Goal: Register for event/course: Sign up to attend an event or enroll in a course

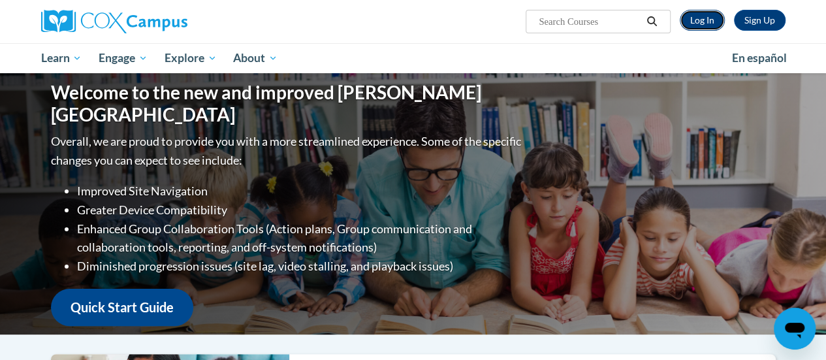
drag, startPoint x: 0, startPoint y: 0, endPoint x: 716, endPoint y: 14, distance: 716.0
click at [716, 14] on link "Log In" at bounding box center [702, 20] width 45 height 21
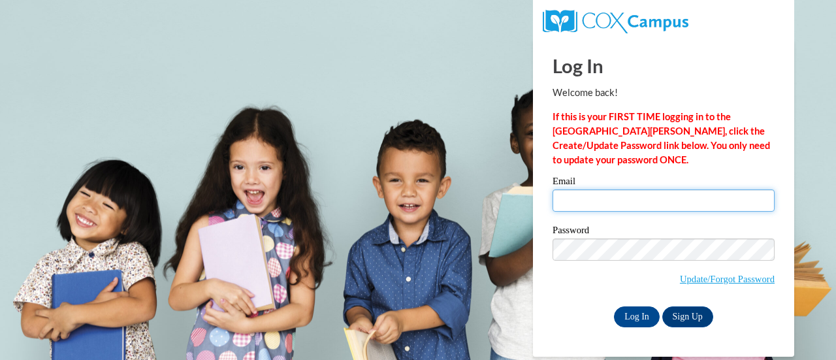
click at [601, 198] on input "Email" at bounding box center [664, 200] width 222 height 22
click at [585, 202] on input "Email" at bounding box center [664, 200] width 222 height 22
click at [572, 199] on input "Email" at bounding box center [664, 200] width 222 height 22
type input "tmoermond@altoona.k12.wi.us"
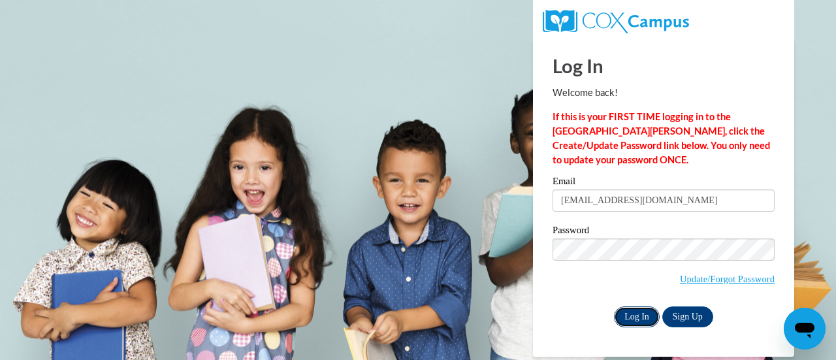
click at [622, 312] on input "Log In" at bounding box center [637, 316] width 46 height 21
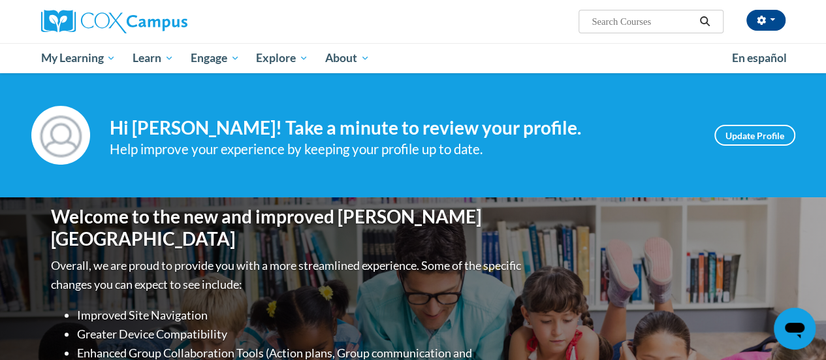
click at [639, 20] on input "Search..." at bounding box center [642, 22] width 105 height 16
type input "systematic and explicit phonics"
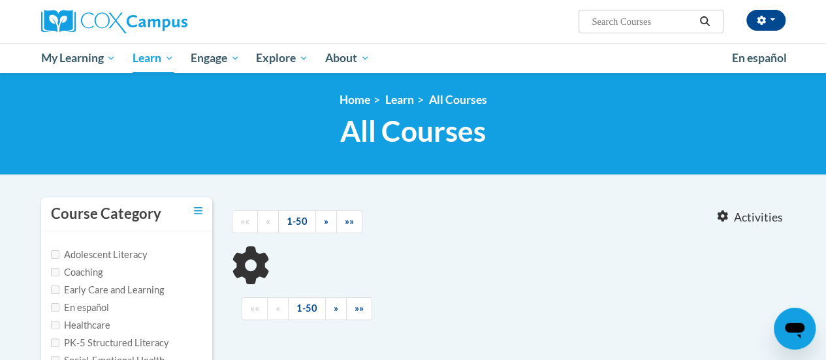
type input "systematic and explicit phonics"
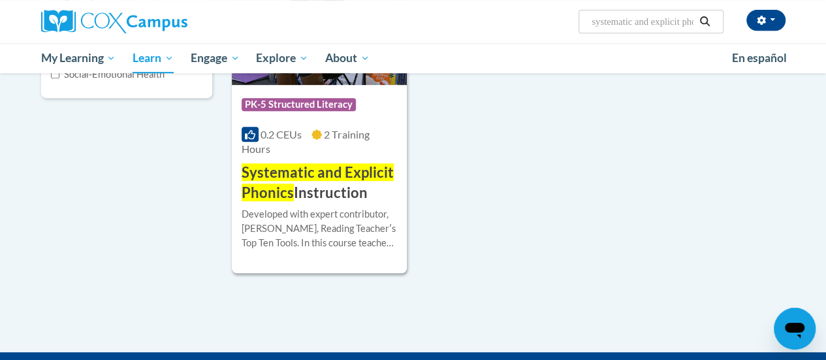
scroll to position [287, 0]
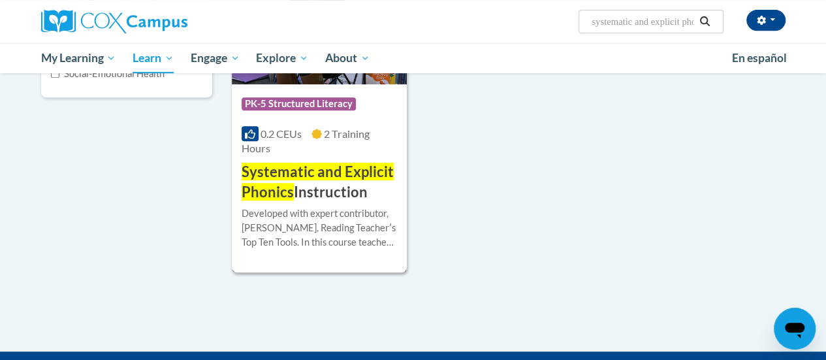
click at [324, 202] on div "More Info Enroll Developed with expert contributor, Dr. Deborah Glaser, Reading…" at bounding box center [319, 235] width 175 height 67
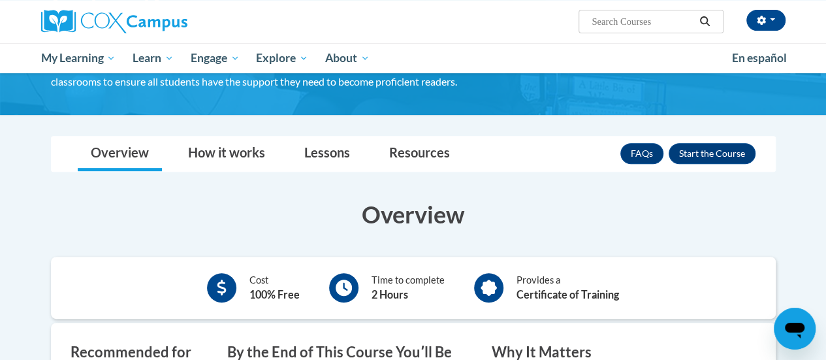
scroll to position [204, 0]
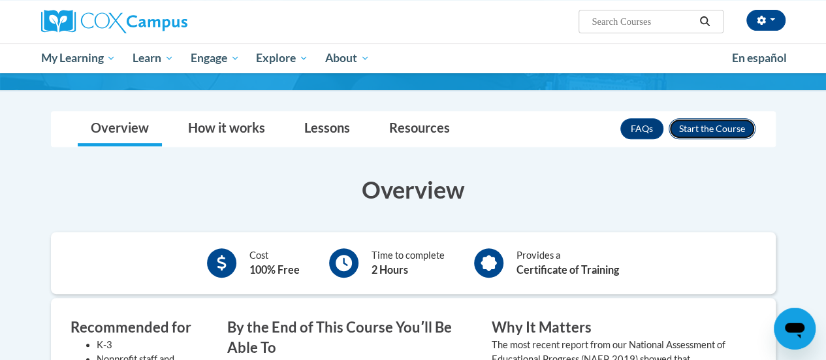
click at [712, 130] on button "Enroll" at bounding box center [712, 128] width 87 height 21
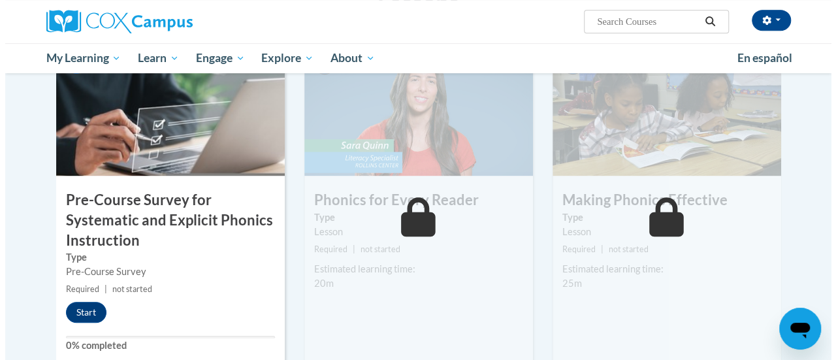
scroll to position [327, 0]
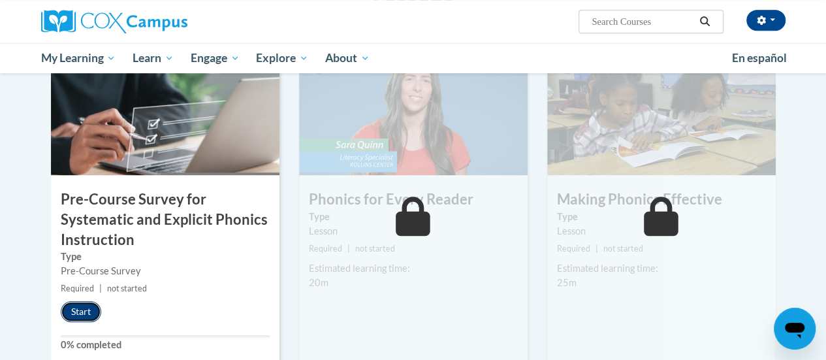
click at [83, 311] on button "Start" at bounding box center [81, 311] width 40 height 21
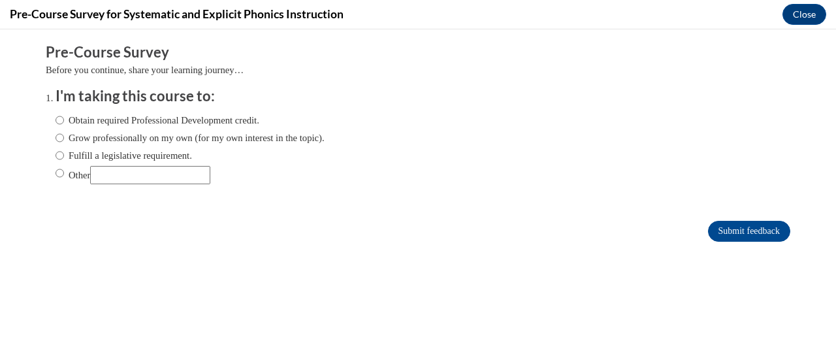
scroll to position [0, 0]
click at [56, 153] on input "Fulfill a legislative requirement." at bounding box center [60, 155] width 8 height 14
radio input "true"
click at [715, 233] on input "Submit feedback" at bounding box center [749, 231] width 82 height 21
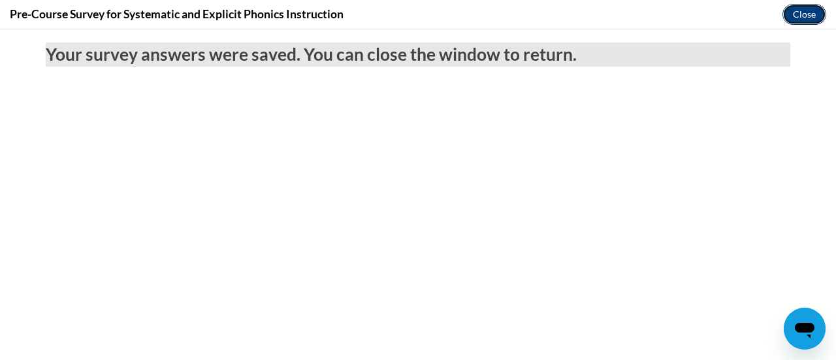
click at [801, 10] on button "Close" at bounding box center [804, 14] width 44 height 21
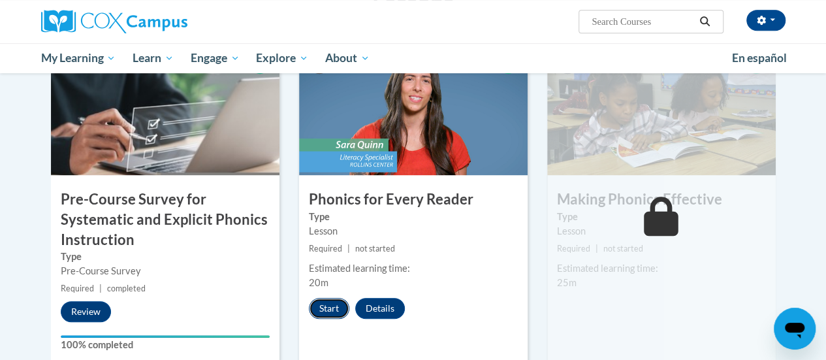
click at [335, 306] on button "Start" at bounding box center [329, 308] width 40 height 21
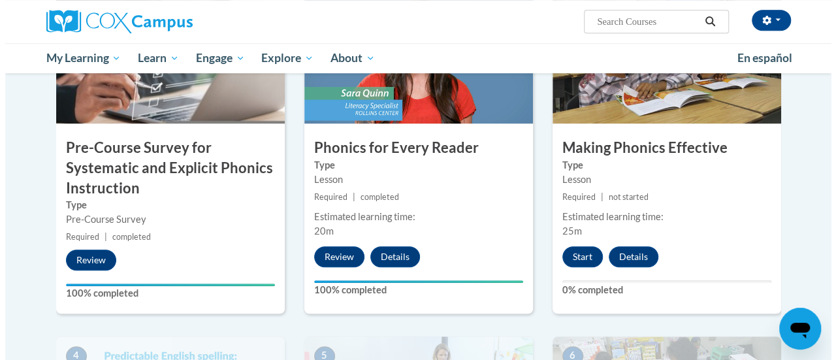
scroll to position [366, 0]
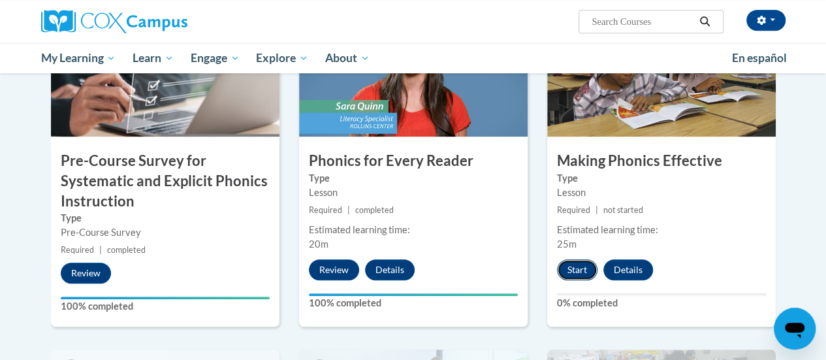
click at [571, 272] on button "Start" at bounding box center [577, 269] width 40 height 21
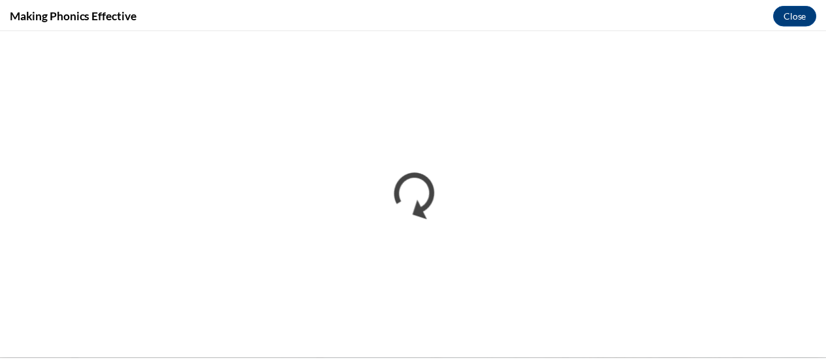
scroll to position [0, 0]
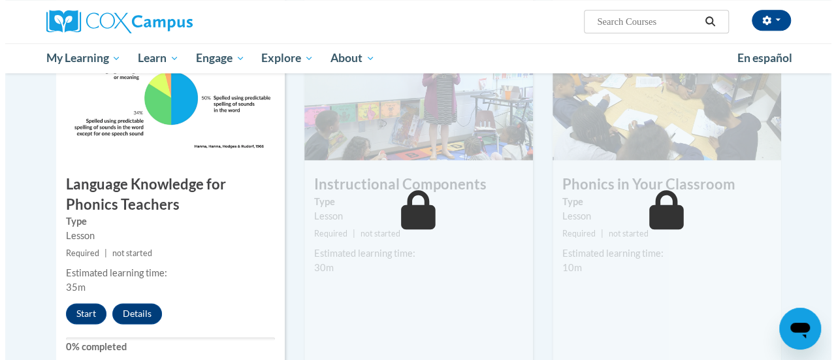
scroll to position [694, 0]
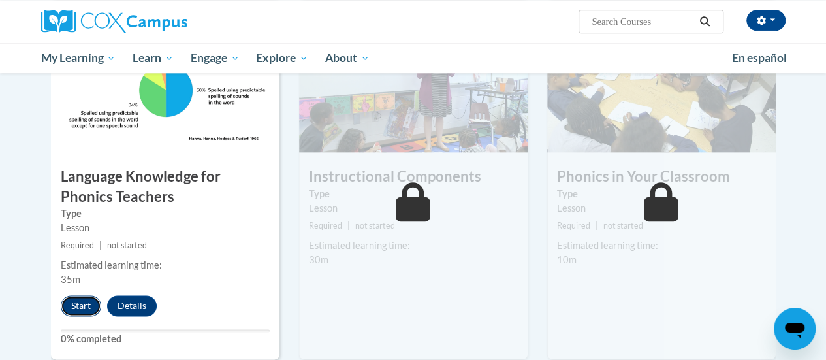
click at [80, 306] on button "Start" at bounding box center [81, 305] width 40 height 21
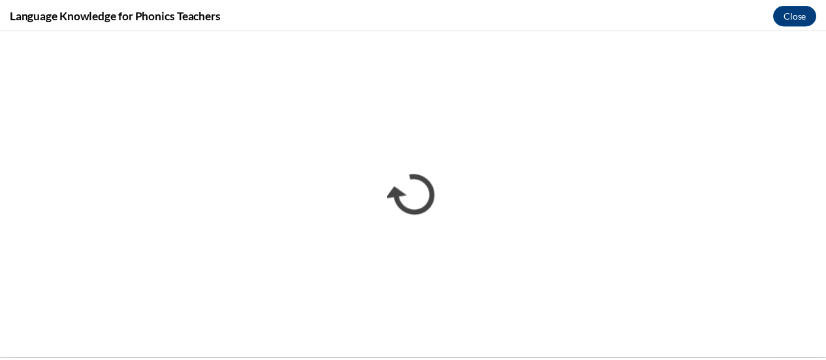
scroll to position [0, 0]
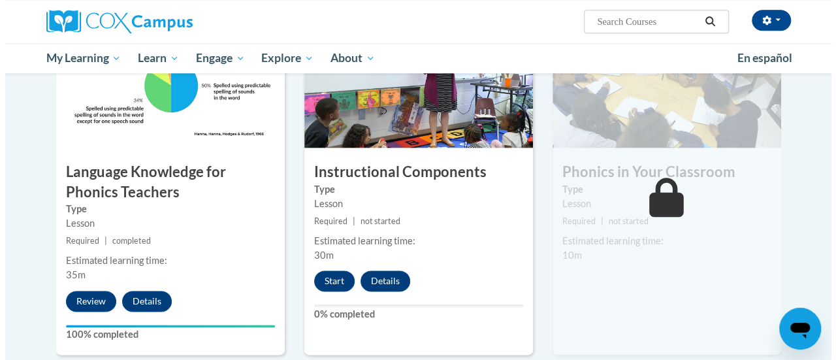
scroll to position [701, 0]
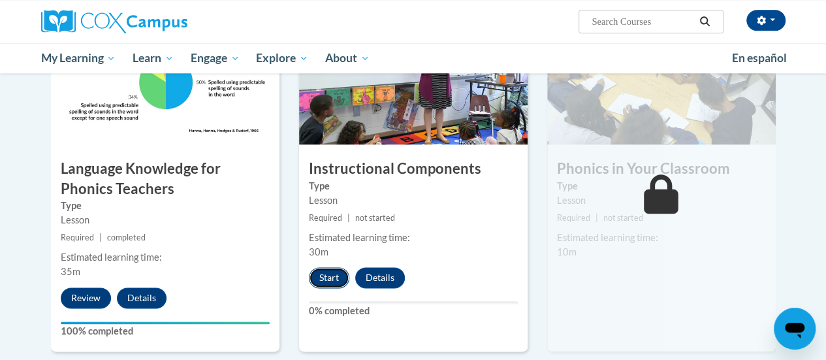
click at [330, 276] on button "Start" at bounding box center [329, 277] width 40 height 21
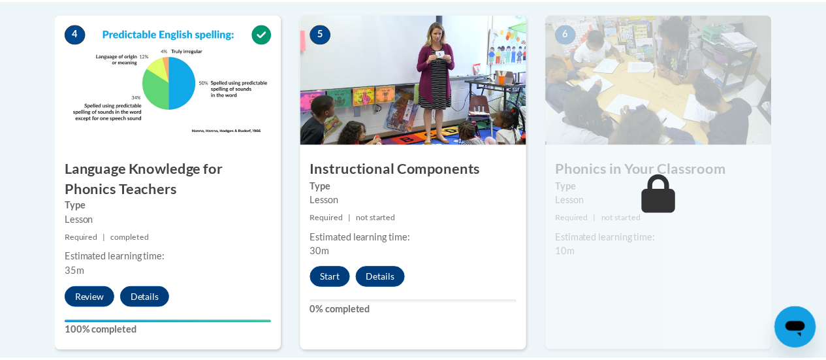
scroll to position [703, 0]
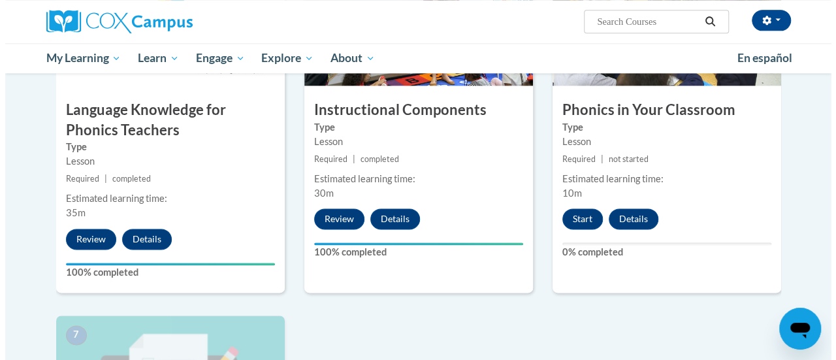
scroll to position [741, 0]
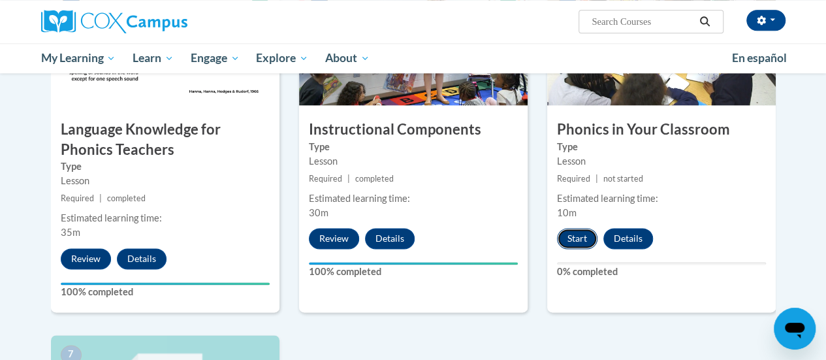
click at [587, 238] on button "Start" at bounding box center [577, 238] width 40 height 21
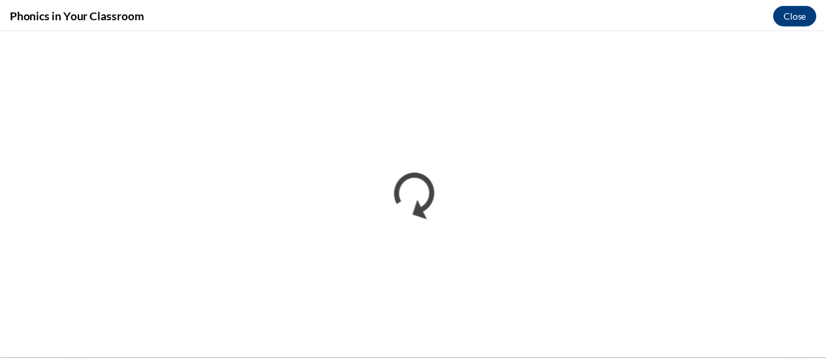
scroll to position [0, 0]
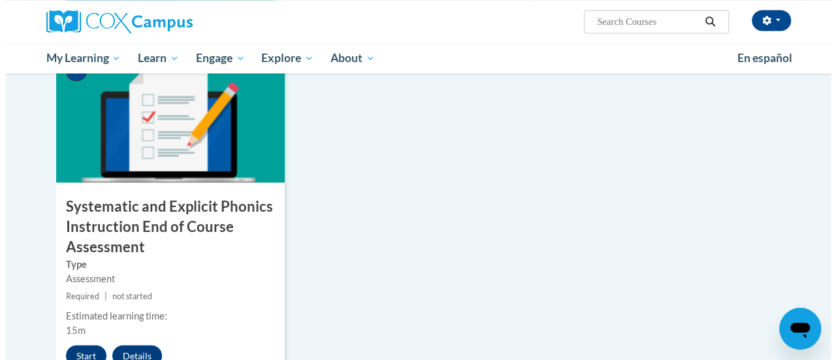
scroll to position [1054, 0]
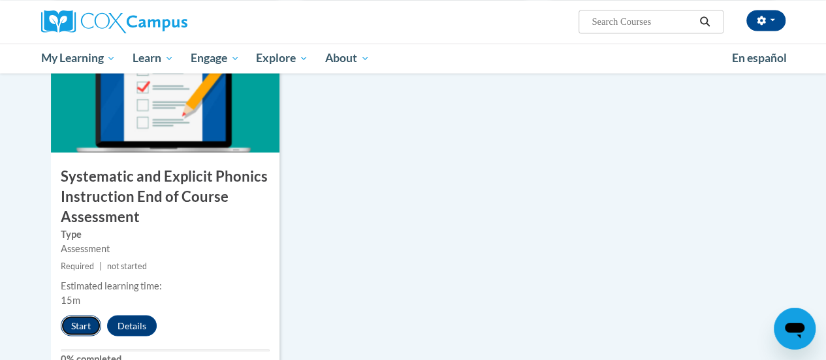
click at [82, 315] on button "Start" at bounding box center [81, 325] width 40 height 21
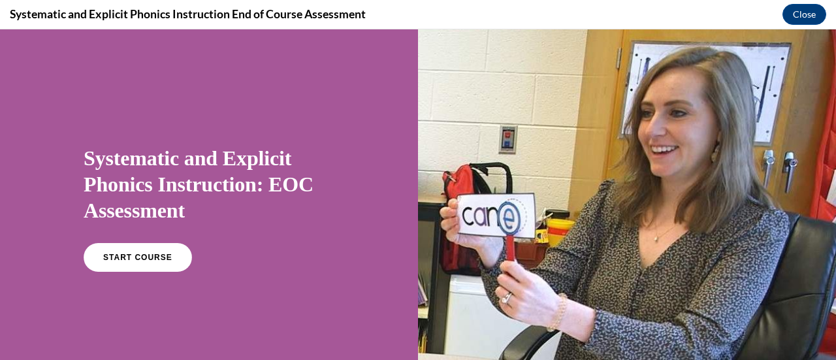
scroll to position [0, 0]
click at [139, 269] on link "START COURSE" at bounding box center [138, 257] width 114 height 30
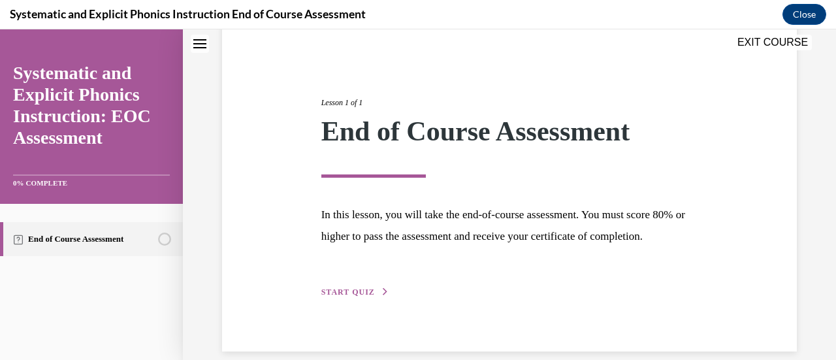
scroll to position [153, 0]
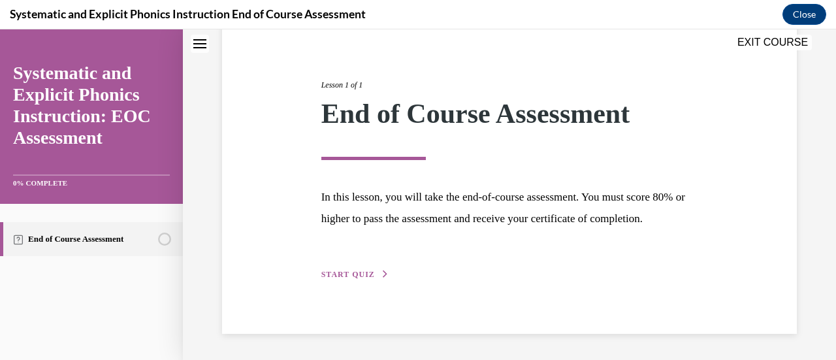
click at [342, 277] on span "START QUIZ" at bounding box center [348, 274] width 54 height 9
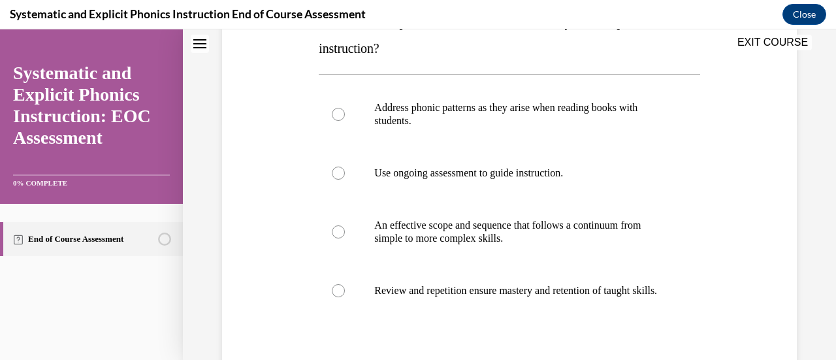
scroll to position [268, 0]
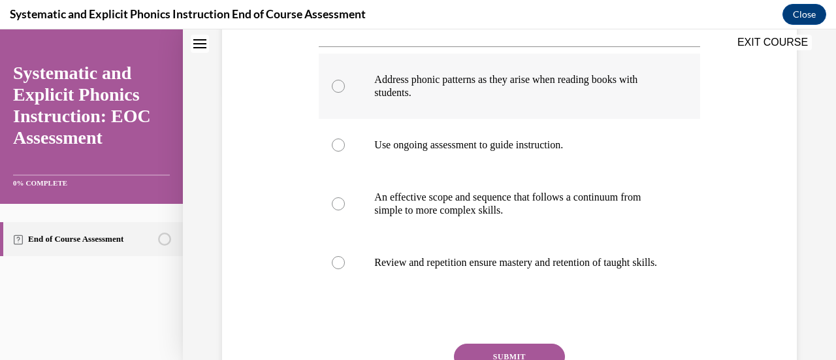
click at [338, 94] on div at bounding box center [509, 86] width 381 height 65
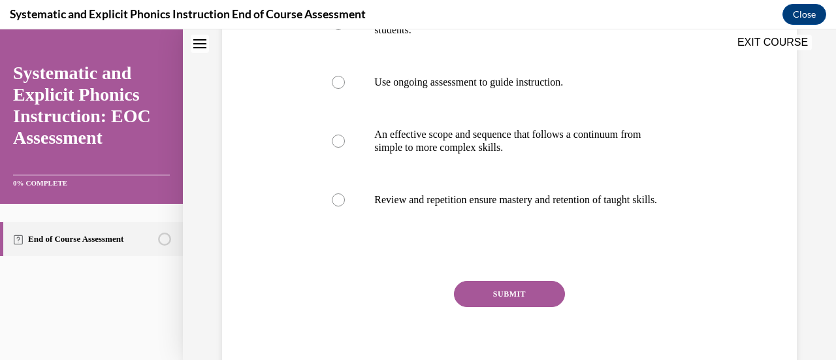
click at [500, 304] on button "SUBMIT" at bounding box center [509, 294] width 111 height 26
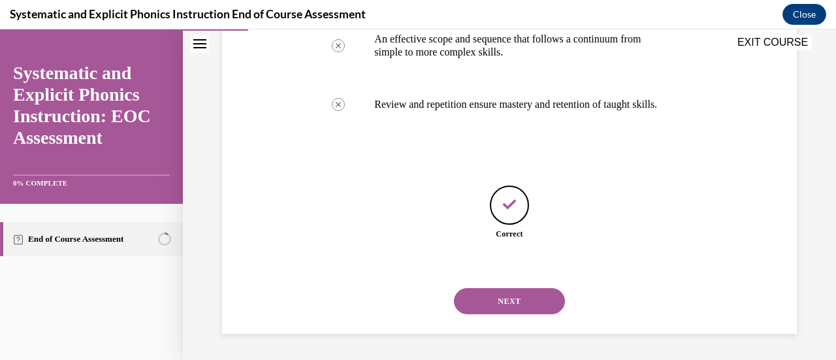
scroll to position [438, 0]
click at [526, 302] on button "NEXT" at bounding box center [509, 301] width 111 height 26
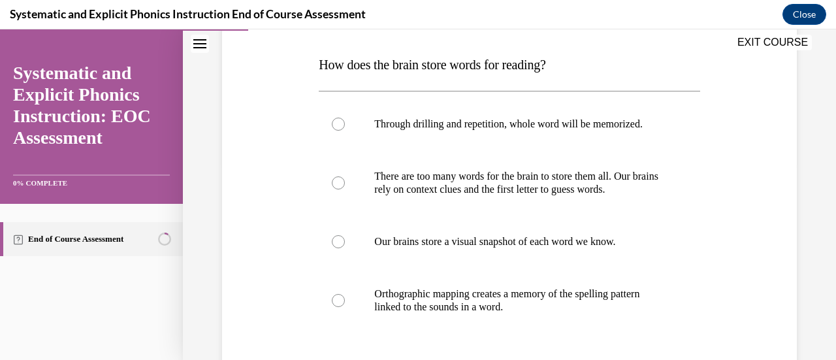
scroll to position [216, 0]
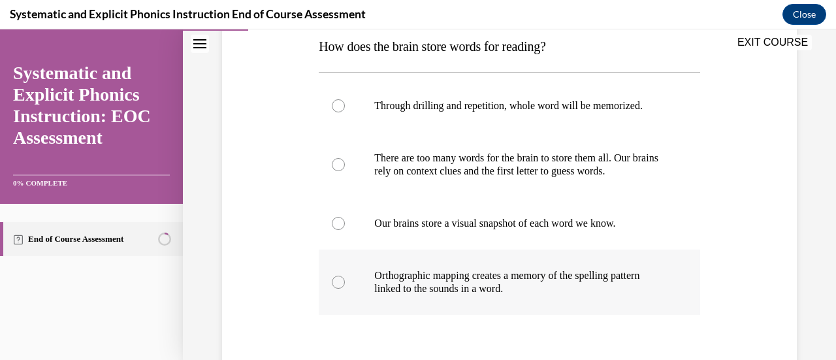
click at [336, 285] on div at bounding box center [338, 282] width 13 height 13
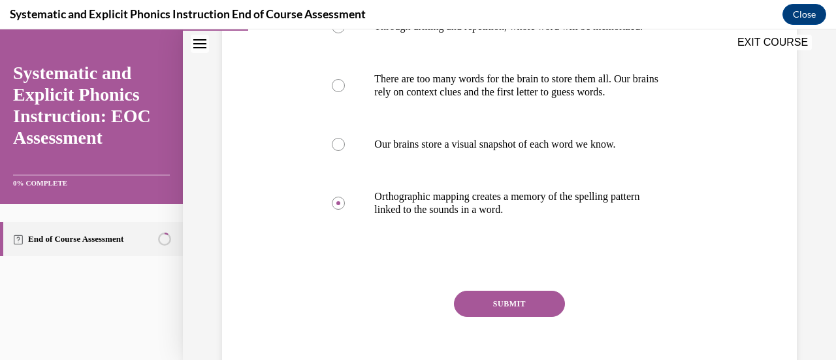
click at [485, 298] on button "SUBMIT" at bounding box center [509, 304] width 111 height 26
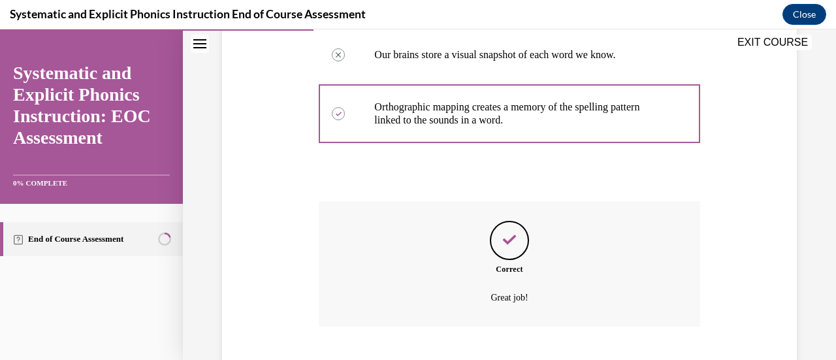
scroll to position [464, 0]
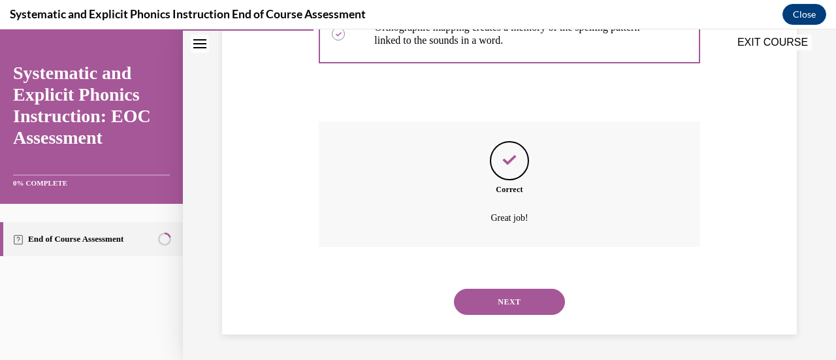
click at [477, 304] on button "NEXT" at bounding box center [509, 302] width 111 height 26
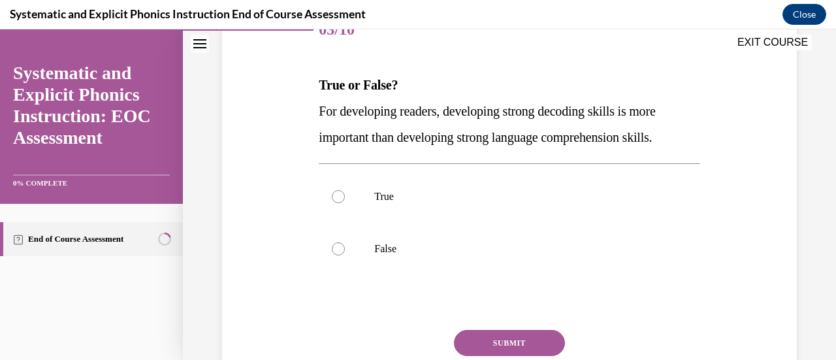
scroll to position [178, 0]
click at [329, 201] on div at bounding box center [509, 196] width 381 height 52
click at [494, 346] on button "SUBMIT" at bounding box center [509, 342] width 111 height 26
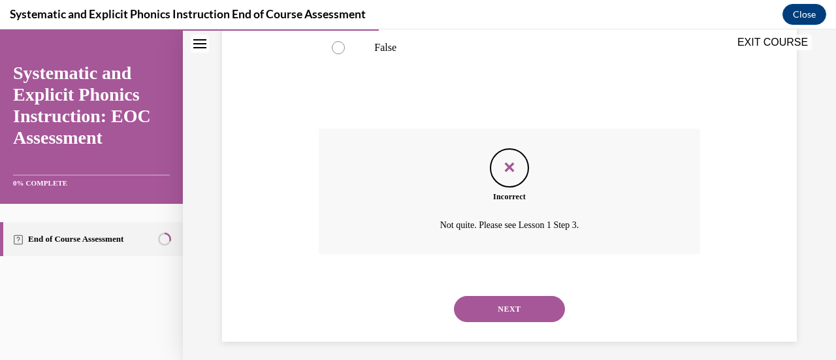
scroll to position [385, 0]
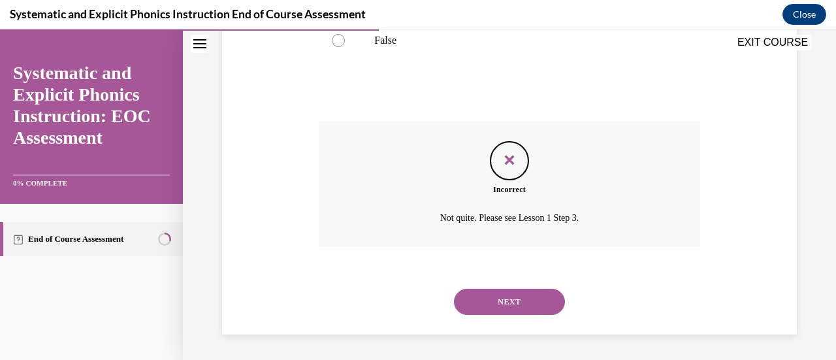
click at [503, 301] on button "NEXT" at bounding box center [509, 302] width 111 height 26
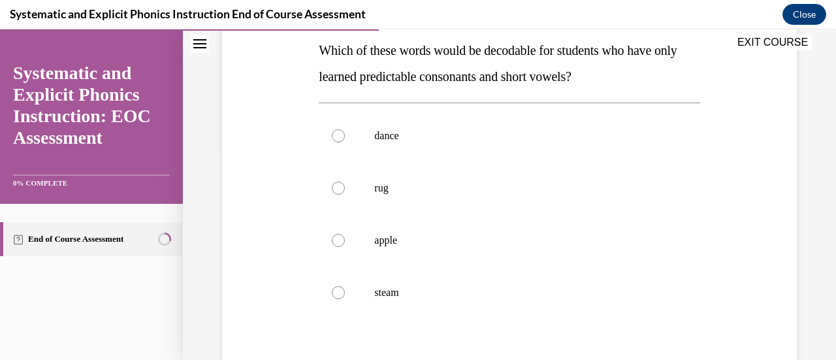
scroll to position [214, 0]
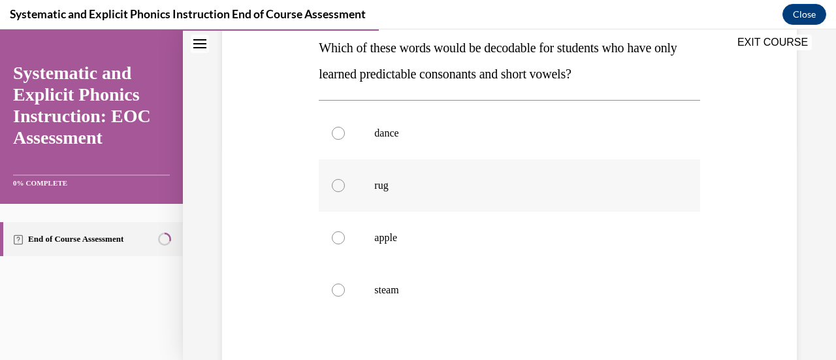
click at [335, 185] on div at bounding box center [338, 185] width 13 height 13
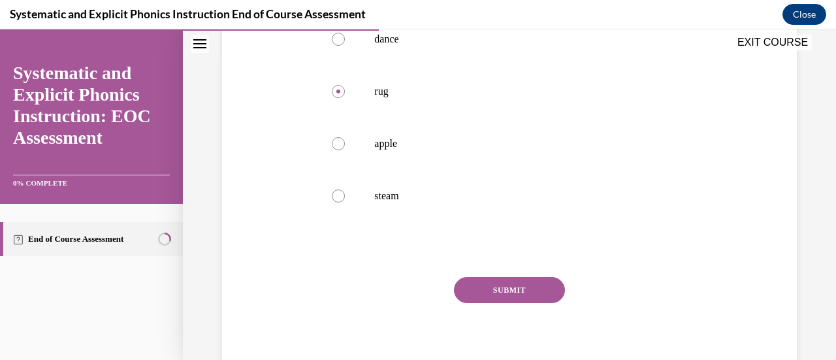
click at [477, 293] on button "SUBMIT" at bounding box center [509, 290] width 111 height 26
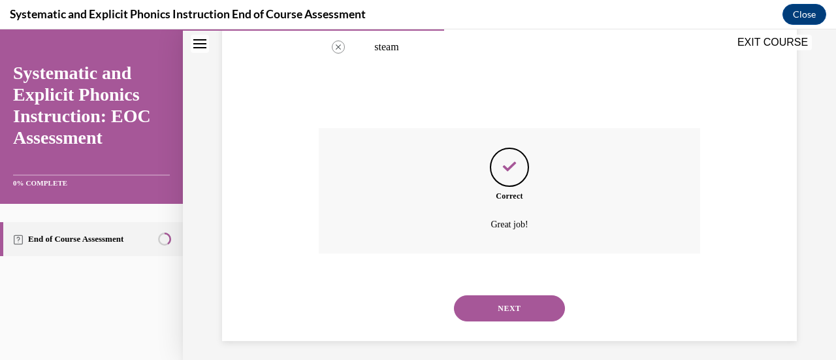
scroll to position [464, 0]
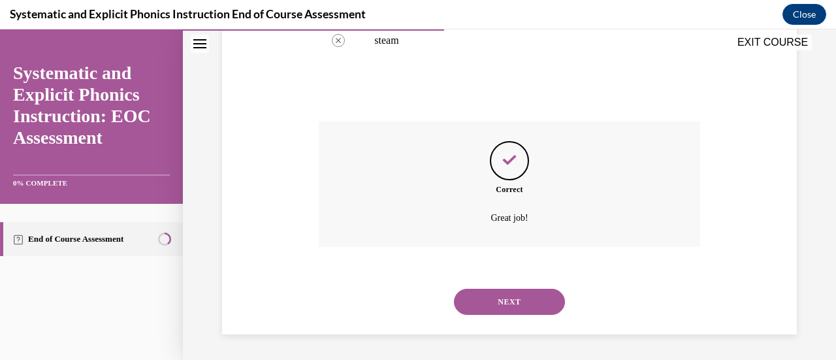
click at [483, 303] on button "NEXT" at bounding box center [509, 302] width 111 height 26
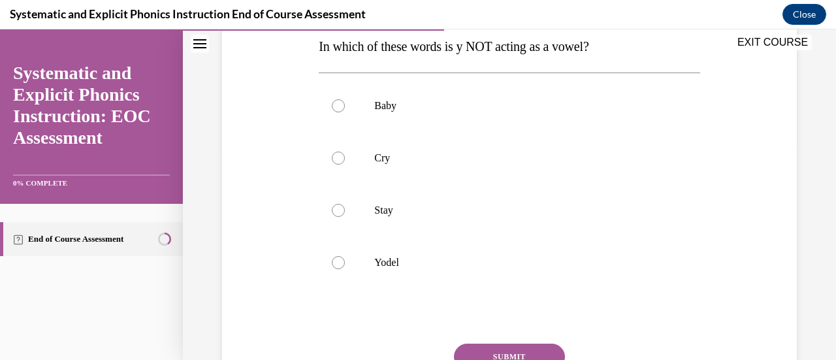
scroll to position [225, 0]
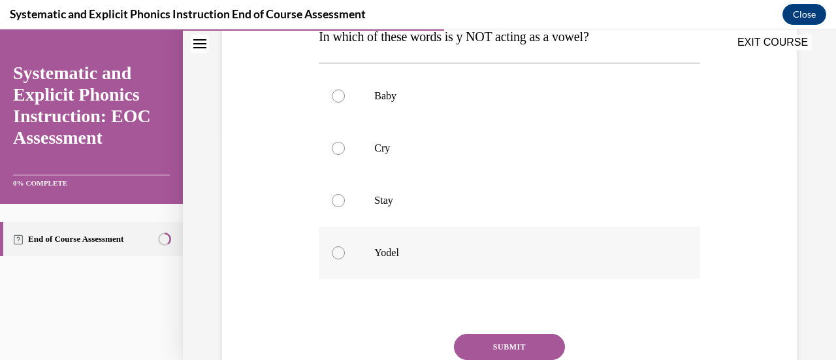
click at [340, 257] on div at bounding box center [338, 252] width 13 height 13
click at [468, 349] on button "SUBMIT" at bounding box center [509, 347] width 111 height 26
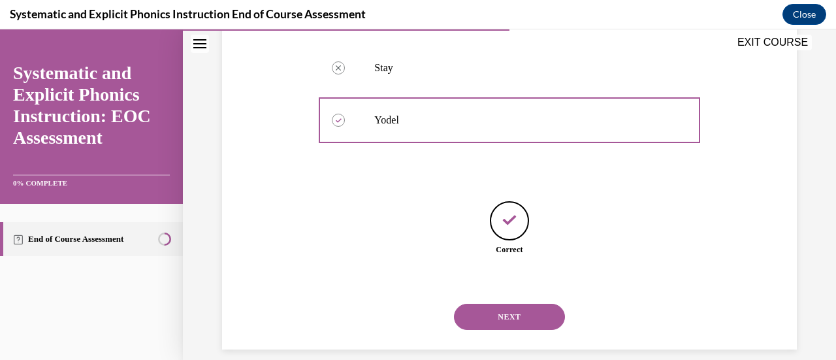
scroll to position [373, 0]
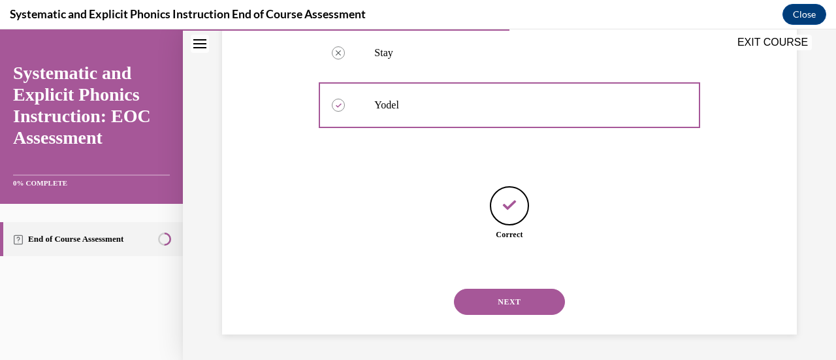
click at [486, 308] on button "NEXT" at bounding box center [509, 302] width 111 height 26
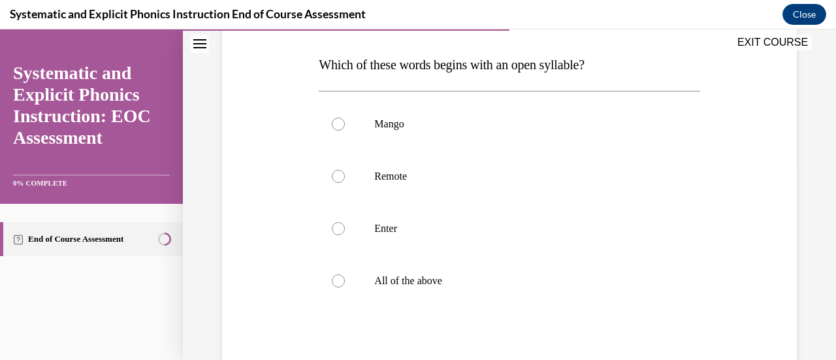
scroll to position [201, 0]
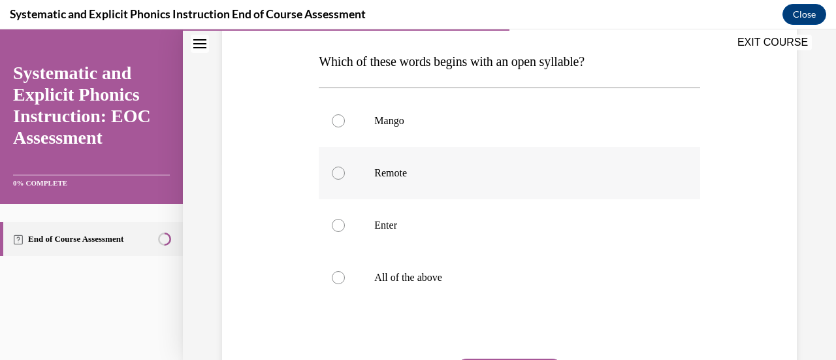
click at [333, 174] on div at bounding box center [338, 173] width 13 height 13
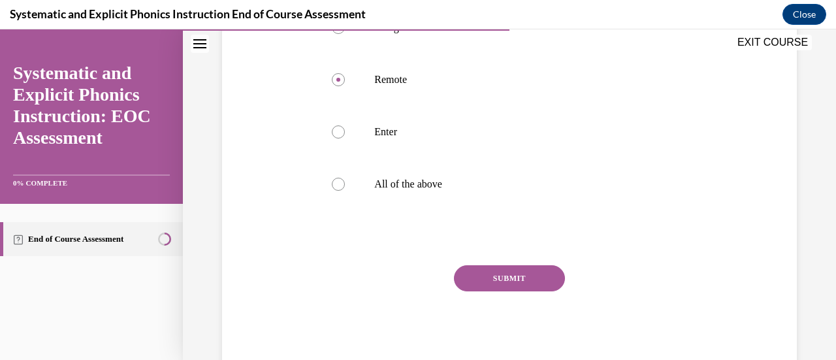
click at [481, 281] on button "SUBMIT" at bounding box center [509, 278] width 111 height 26
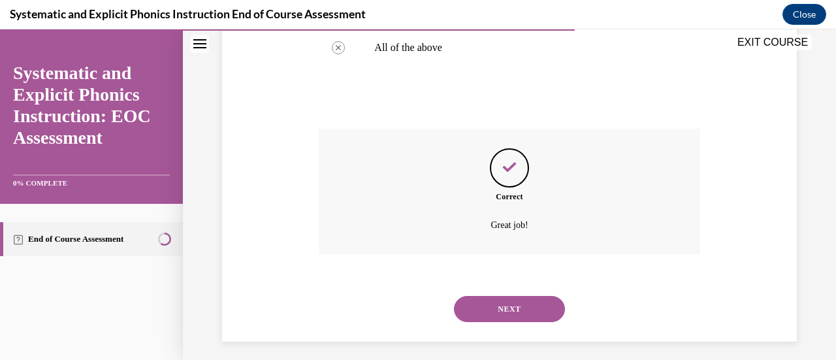
scroll to position [438, 0]
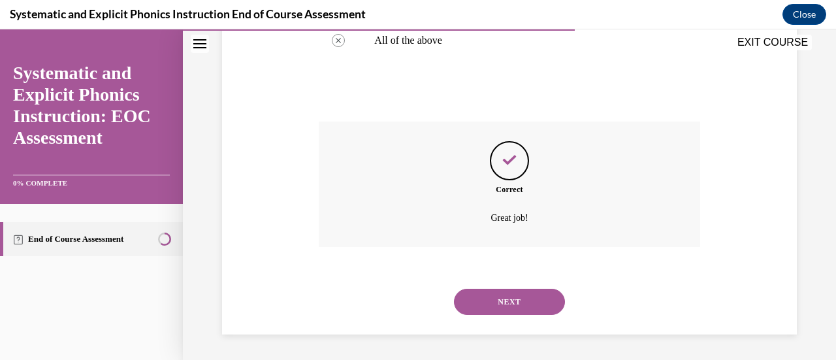
click at [485, 293] on button "NEXT" at bounding box center [509, 302] width 111 height 26
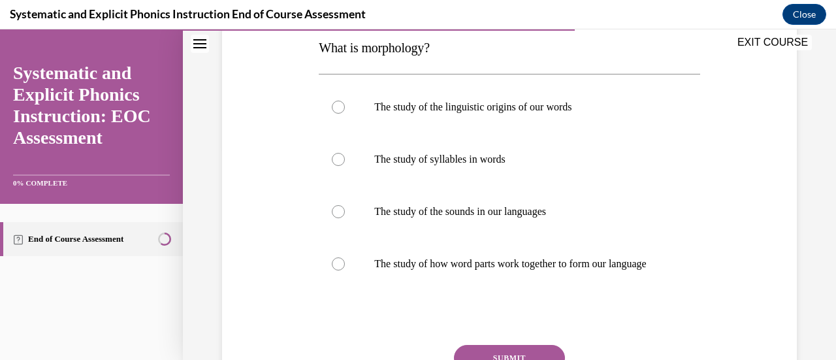
scroll to position [212, 0]
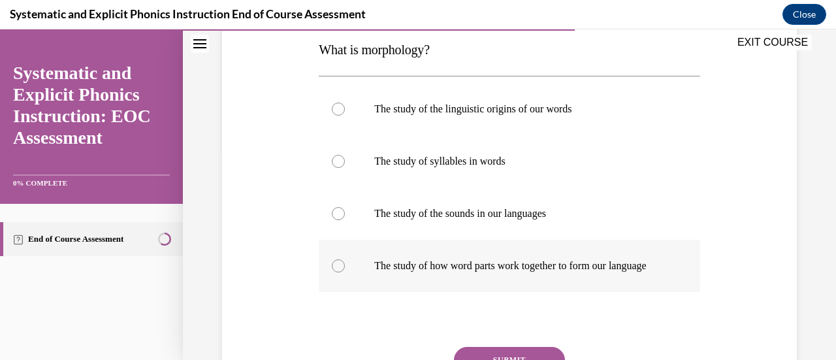
click at [338, 272] on div at bounding box center [338, 265] width 13 height 13
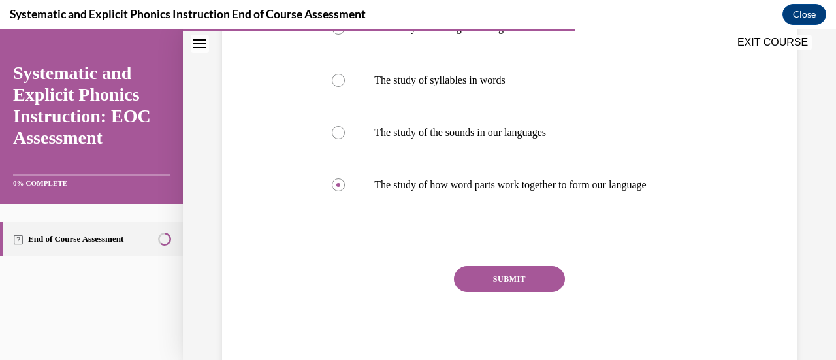
click at [476, 292] on button "SUBMIT" at bounding box center [509, 279] width 111 height 26
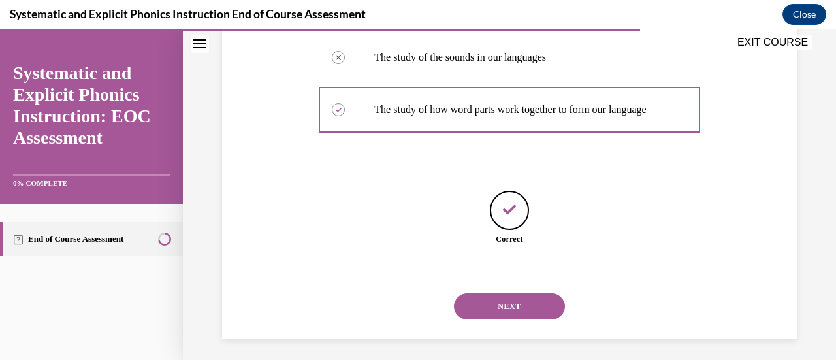
scroll to position [386, 0]
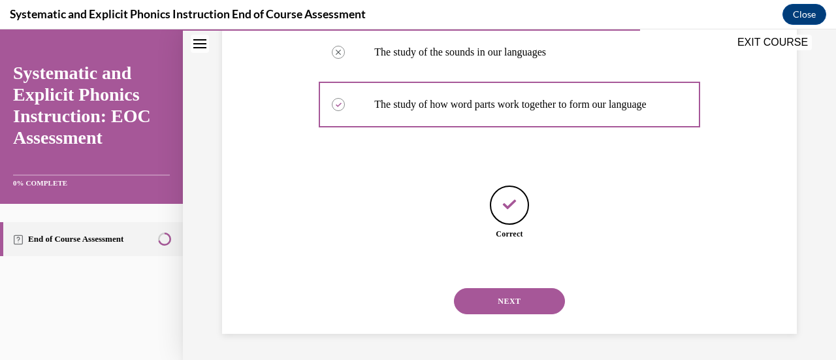
click at [489, 307] on button "NEXT" at bounding box center [509, 301] width 111 height 26
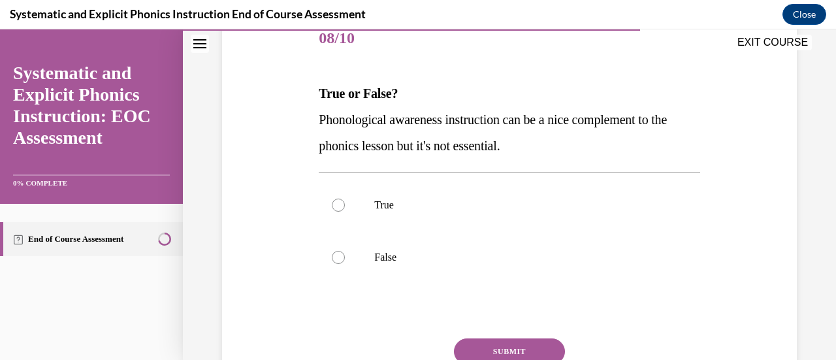
scroll to position [172, 0]
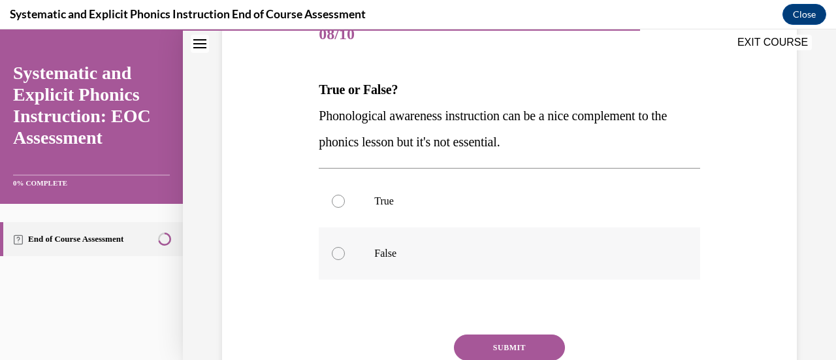
click at [333, 261] on div at bounding box center [509, 253] width 381 height 52
click at [470, 351] on button "SUBMIT" at bounding box center [509, 347] width 111 height 26
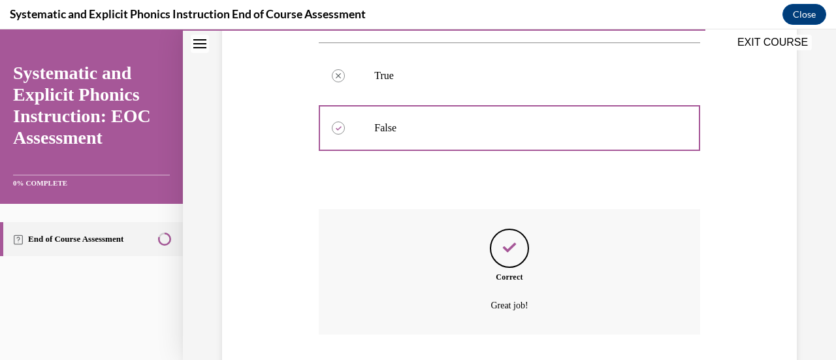
scroll to position [385, 0]
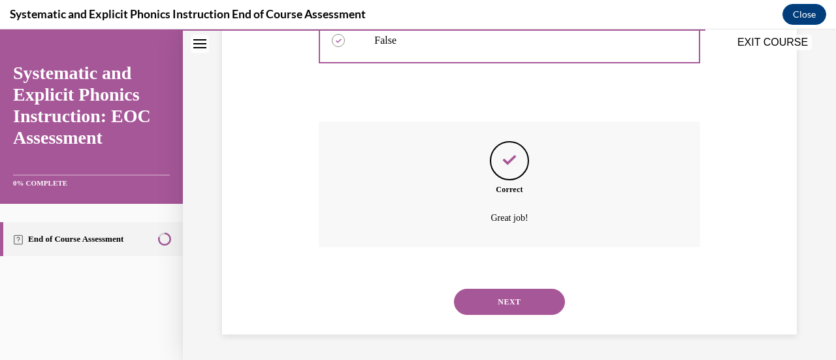
click at [477, 306] on button "NEXT" at bounding box center [509, 302] width 111 height 26
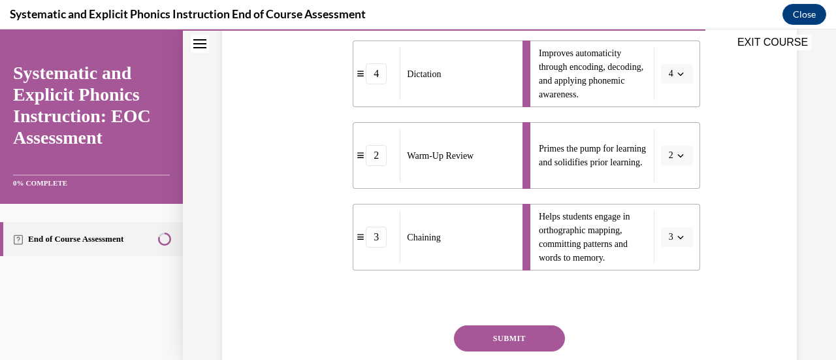
scroll to position [391, 0]
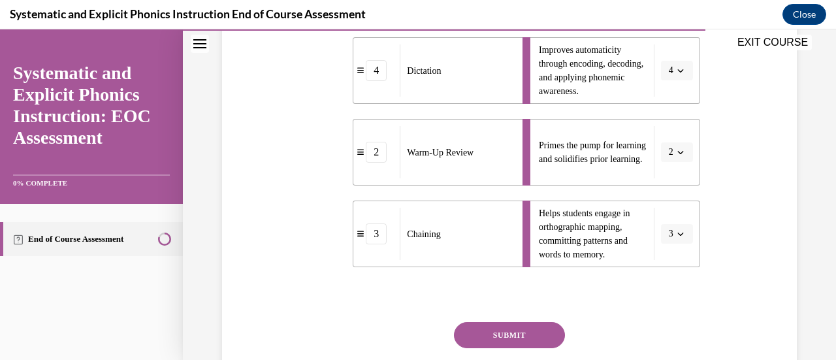
click at [500, 334] on button "SUBMIT" at bounding box center [509, 335] width 111 height 26
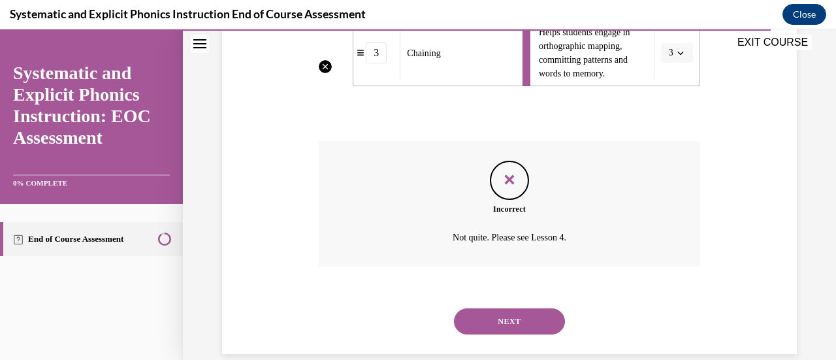
scroll to position [592, 0]
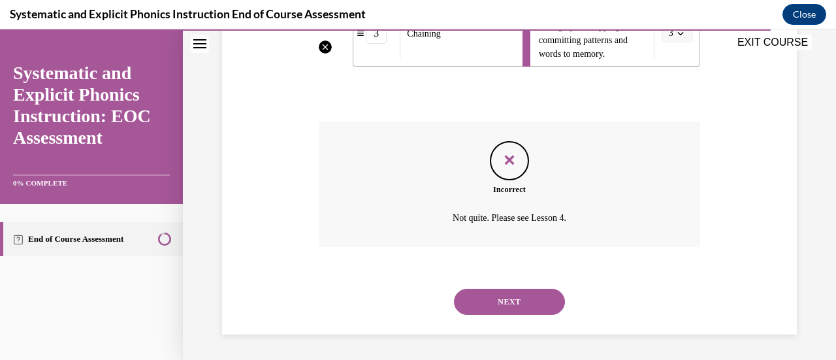
click at [477, 305] on button "NEXT" at bounding box center [509, 302] width 111 height 26
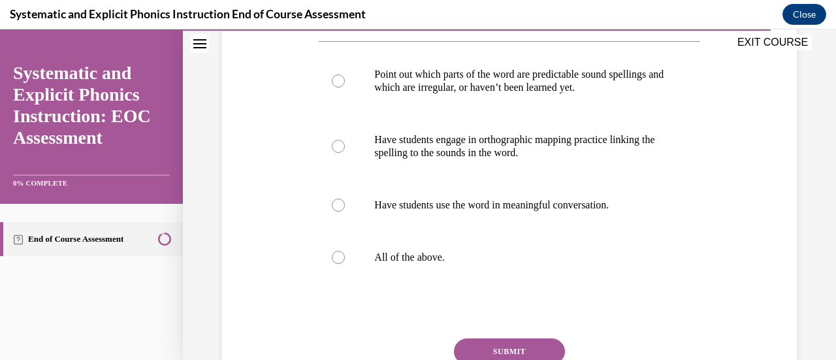
scroll to position [293, 0]
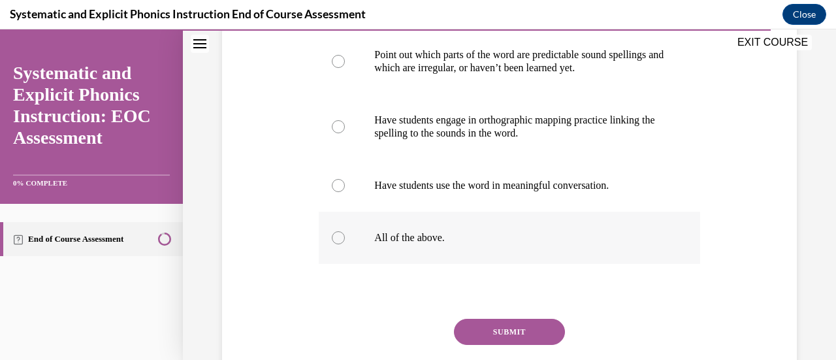
click at [335, 247] on div at bounding box center [509, 238] width 381 height 52
click at [530, 341] on button "SUBMIT" at bounding box center [509, 332] width 111 height 26
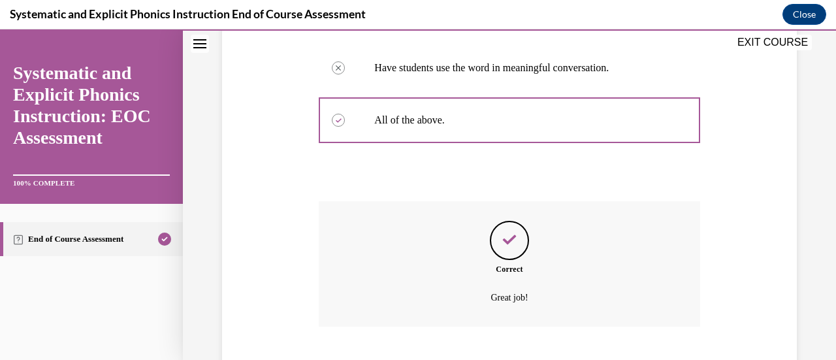
scroll to position [490, 0]
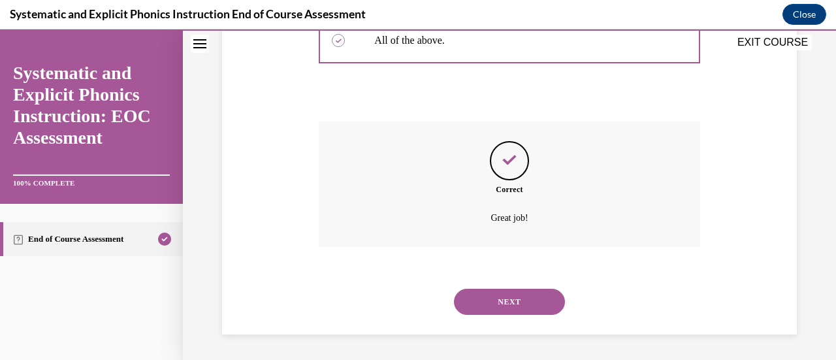
click at [536, 308] on button "NEXT" at bounding box center [509, 302] width 111 height 26
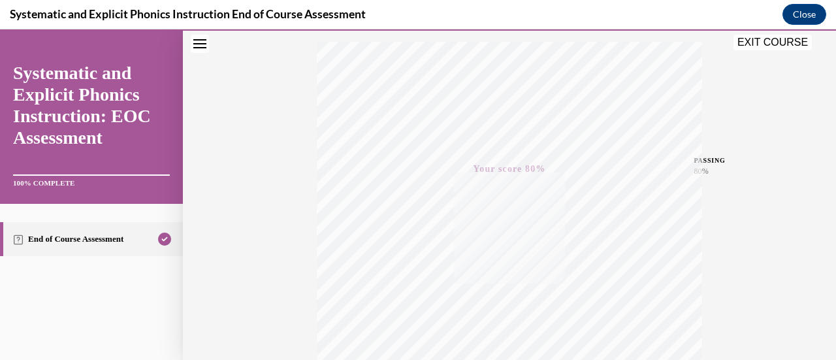
scroll to position [338, 0]
click at [758, 46] on button "EXIT COURSE" at bounding box center [773, 43] width 78 height 16
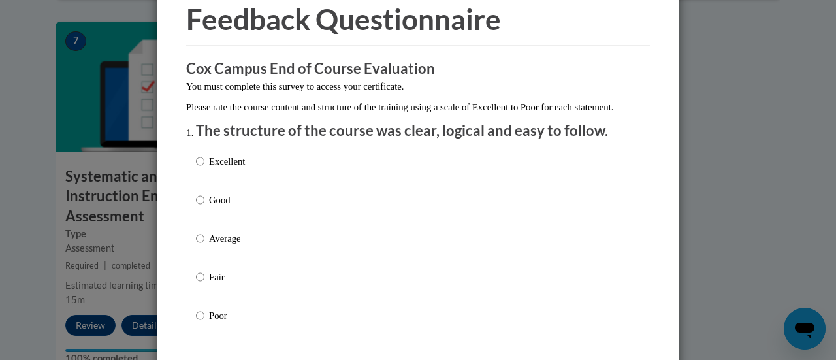
scroll to position [91, 0]
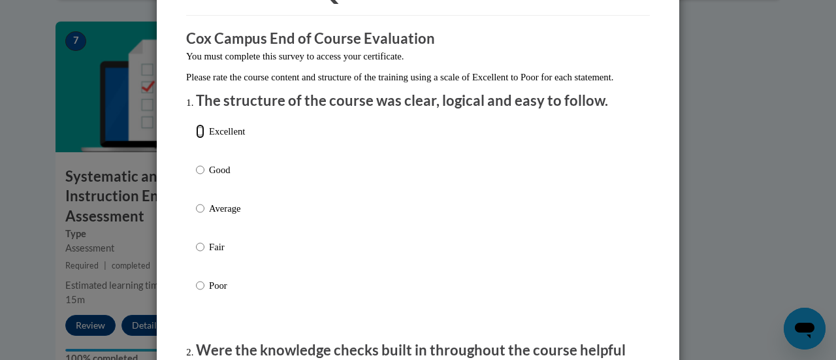
click at [196, 138] on input "Excellent" at bounding box center [200, 131] width 8 height 14
radio input "true"
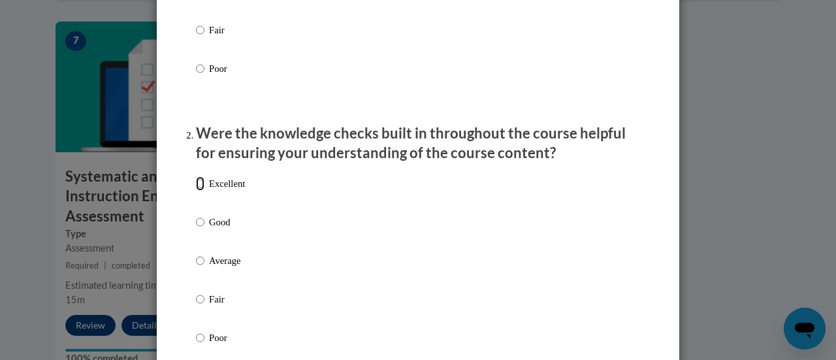
click at [196, 191] on input "Excellent" at bounding box center [200, 183] width 8 height 14
radio input "true"
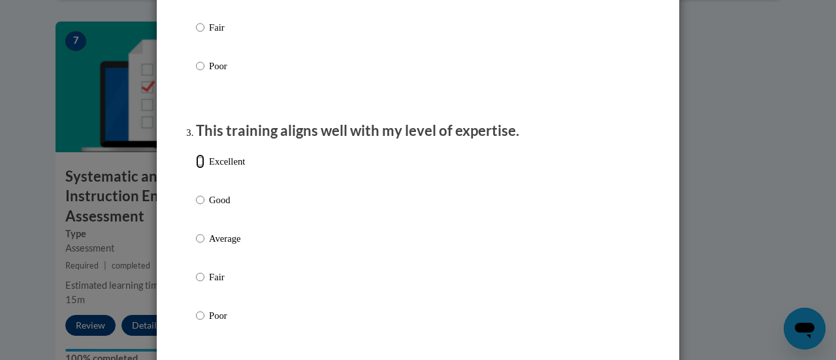
click at [196, 169] on input "Excellent" at bounding box center [200, 161] width 8 height 14
radio input "true"
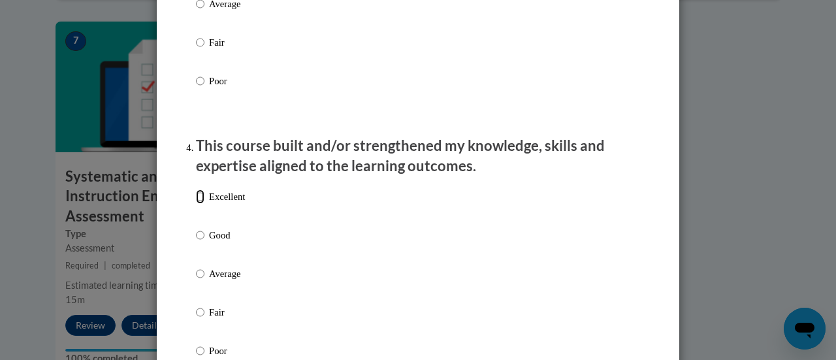
click at [196, 204] on input "Excellent" at bounding box center [200, 196] width 8 height 14
radio input "true"
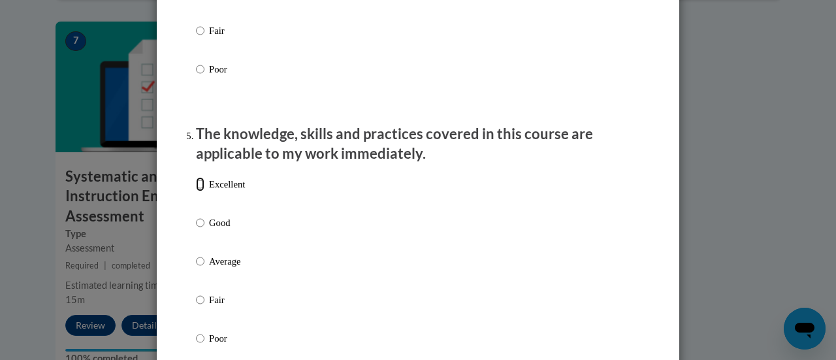
click at [196, 191] on input "Excellent" at bounding box center [200, 184] width 8 height 14
radio input "true"
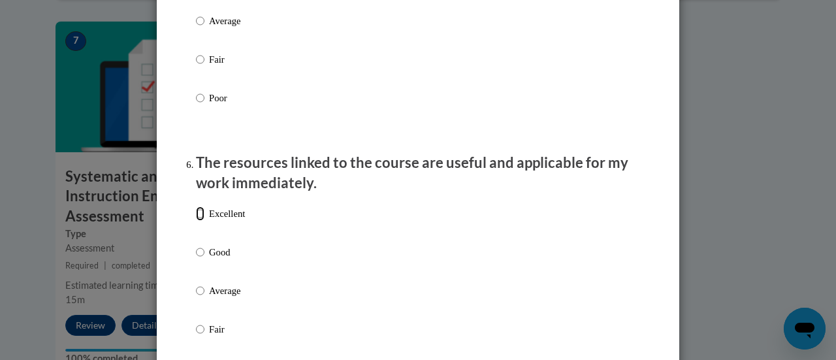
click at [197, 221] on input "Excellent" at bounding box center [200, 213] width 8 height 14
radio input "true"
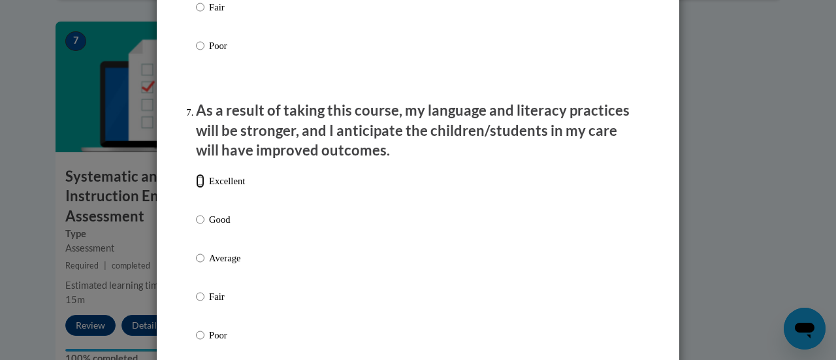
click at [199, 188] on input "Excellent" at bounding box center [200, 181] width 8 height 14
radio input "true"
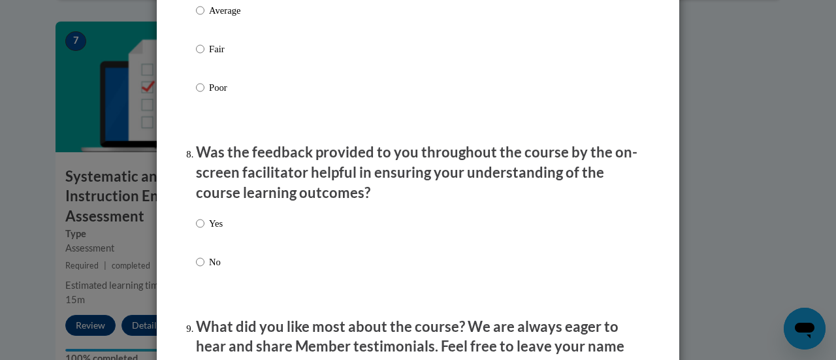
scroll to position [2016, 0]
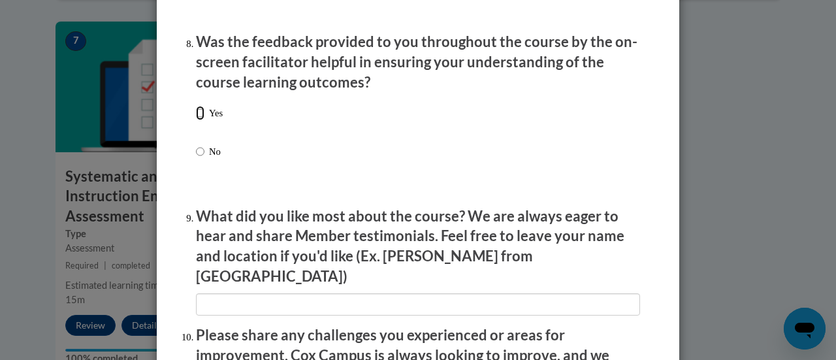
click at [196, 120] on input "Yes" at bounding box center [200, 113] width 8 height 14
radio input "true"
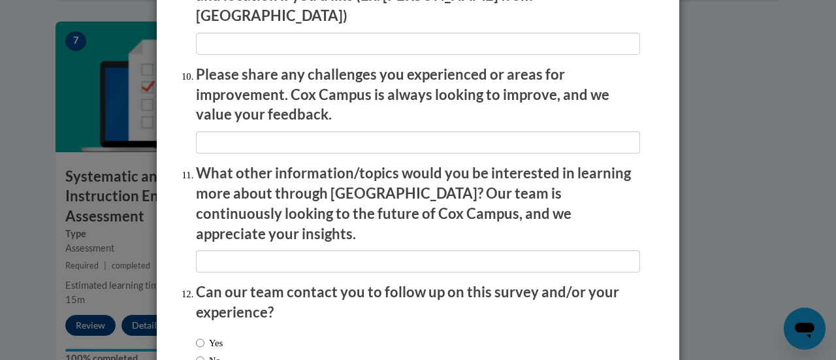
scroll to position [2356, 0]
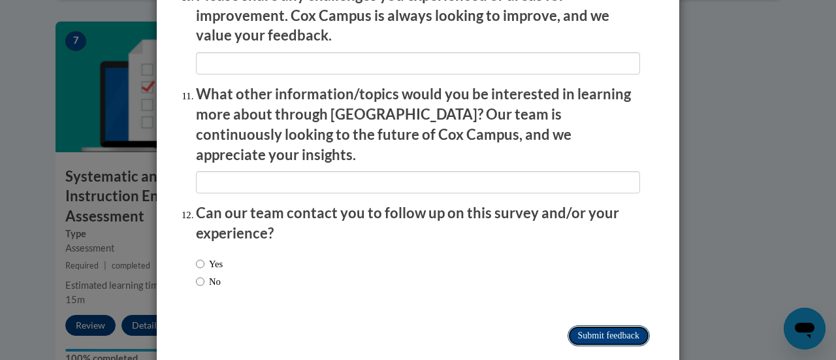
click at [593, 325] on input "Submit feedback" at bounding box center [609, 335] width 82 height 21
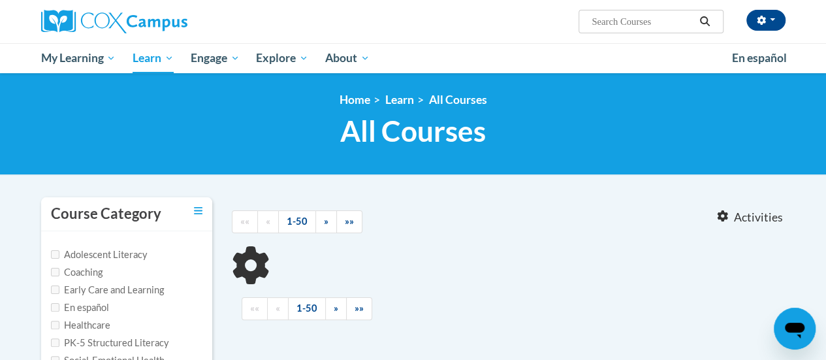
type input "fluency"
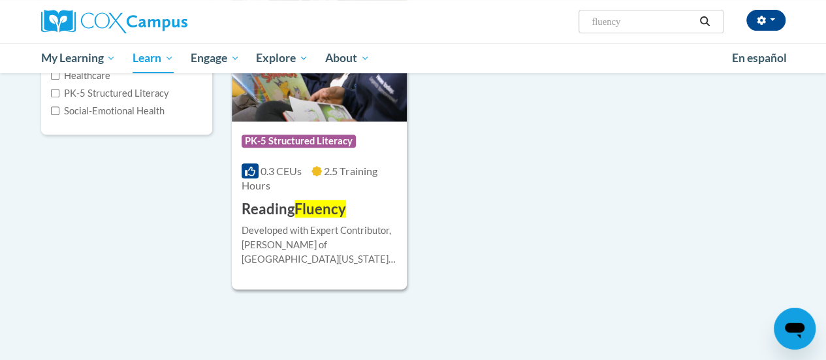
scroll to position [264, 0]
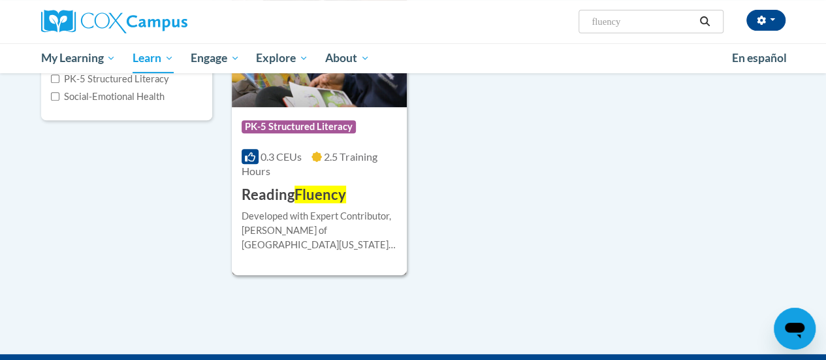
click at [304, 169] on div "0.3 CEUs 2.5 Training Hours" at bounding box center [319, 164] width 155 height 29
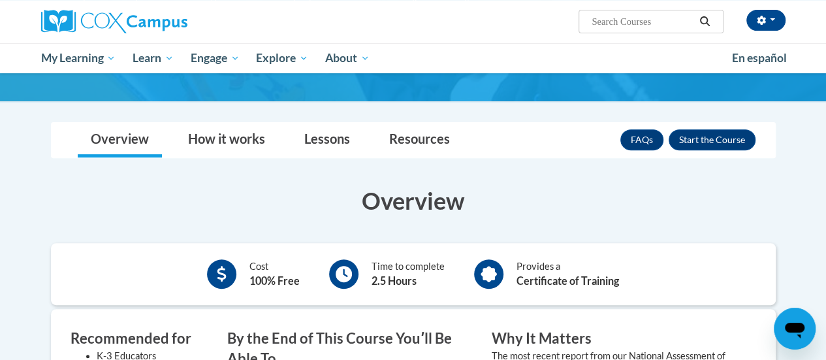
scroll to position [161, 0]
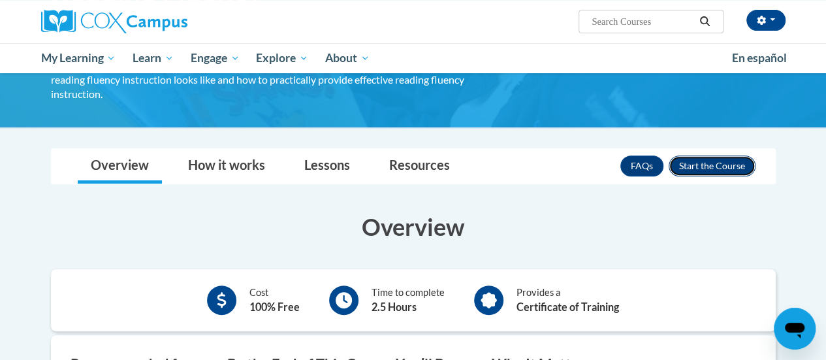
click at [725, 155] on button "Enroll" at bounding box center [712, 165] width 87 height 21
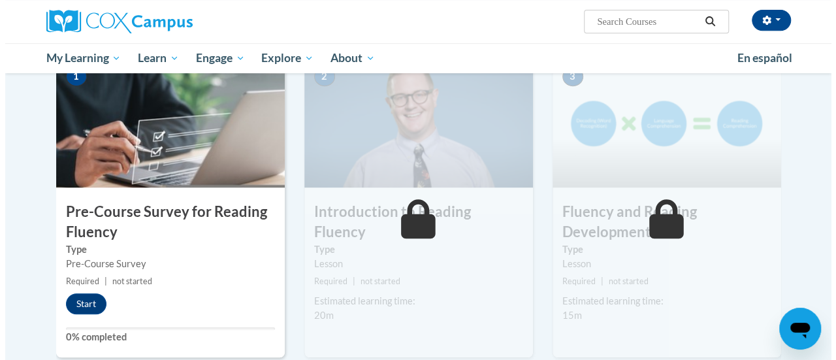
scroll to position [285, 0]
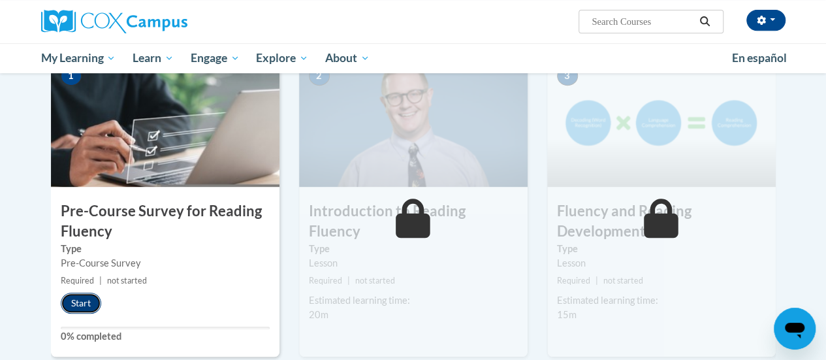
click at [89, 297] on button "Start" at bounding box center [81, 303] width 40 height 21
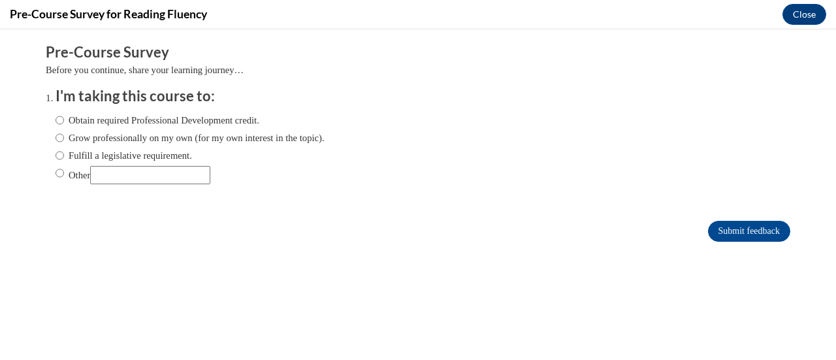
scroll to position [0, 0]
click at [56, 154] on input "Fulfill a legislative requirement." at bounding box center [60, 155] width 8 height 14
radio input "true"
click at [729, 225] on input "Submit feedback" at bounding box center [749, 231] width 82 height 21
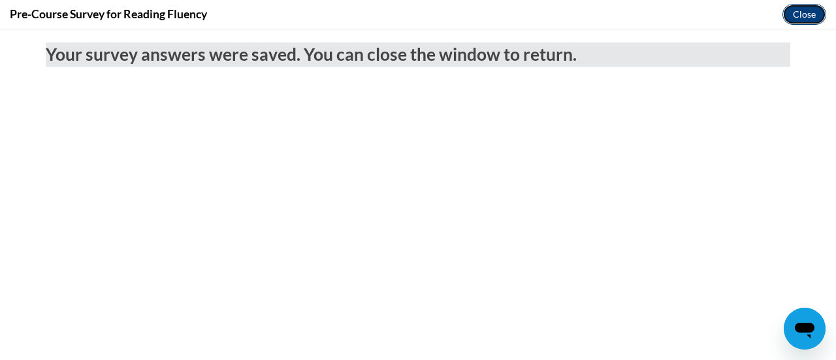
click at [802, 20] on button "Close" at bounding box center [804, 14] width 44 height 21
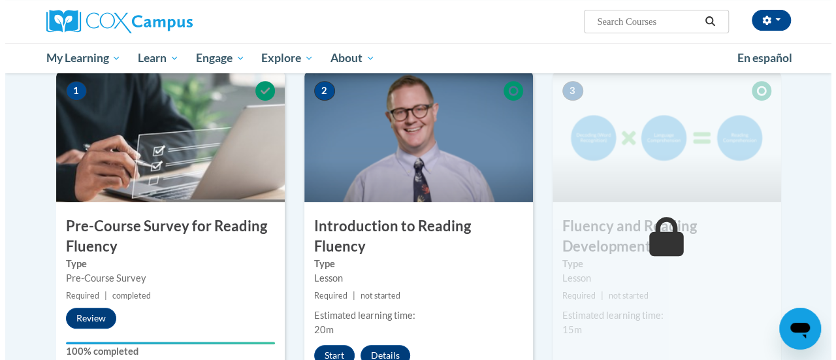
scroll to position [252, 0]
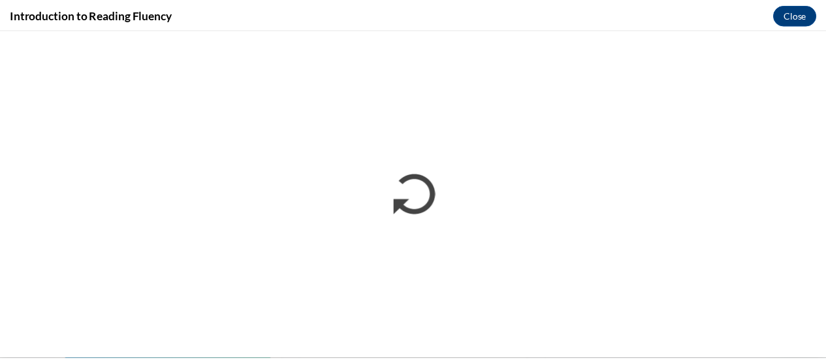
scroll to position [0, 0]
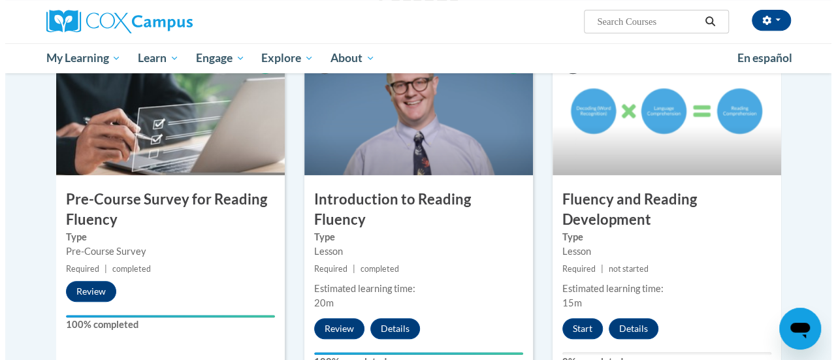
scroll to position [304, 0]
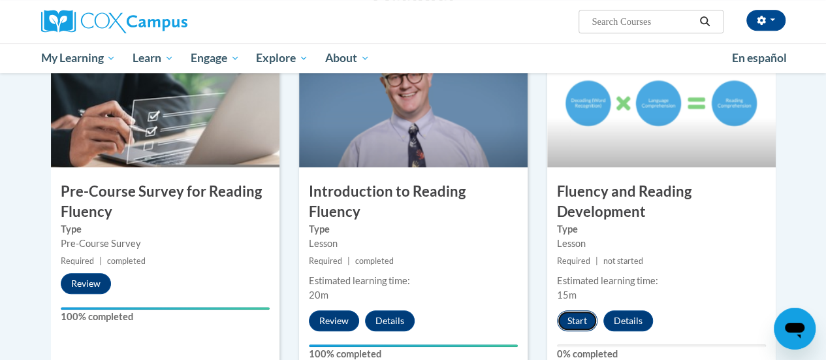
click at [568, 325] on button "Start" at bounding box center [577, 320] width 40 height 21
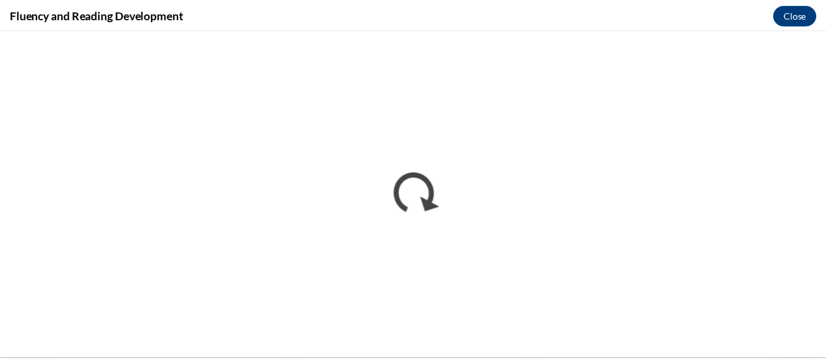
scroll to position [0, 0]
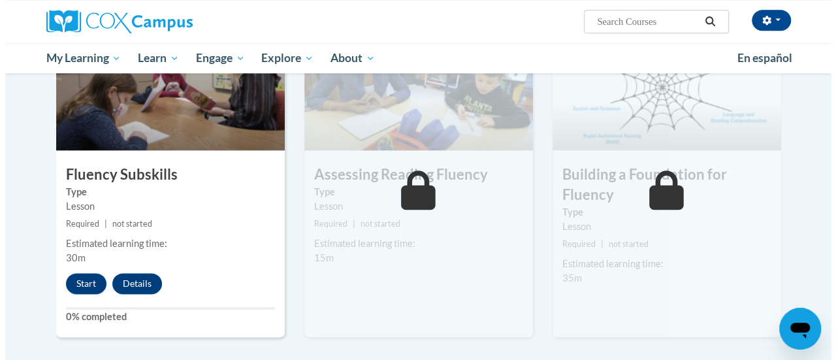
scroll to position [683, 0]
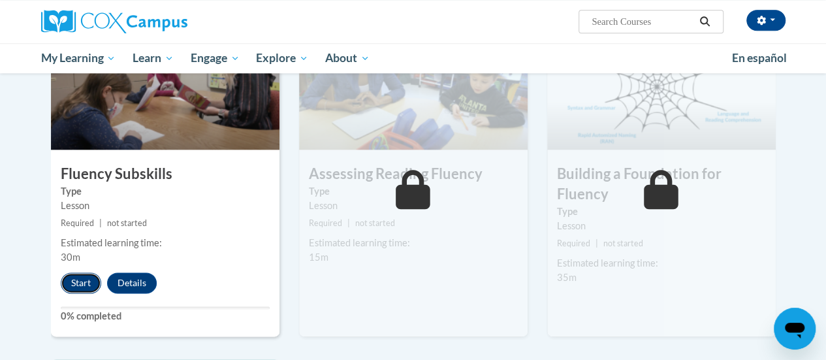
click at [81, 287] on button "Start" at bounding box center [81, 282] width 40 height 21
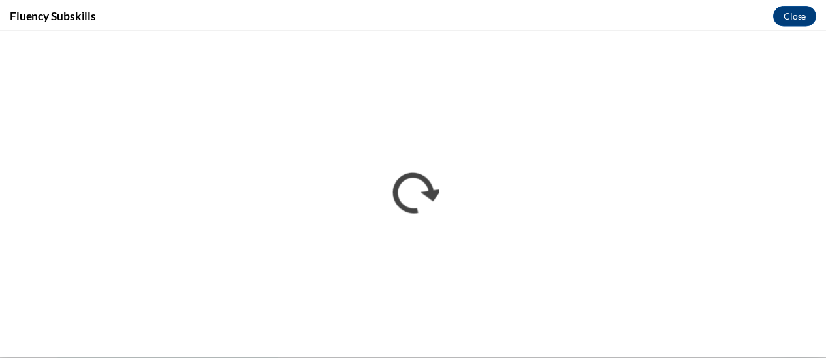
scroll to position [0, 0]
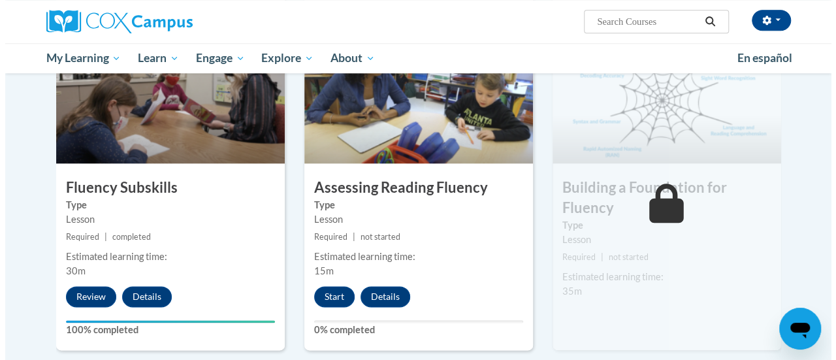
scroll to position [668, 0]
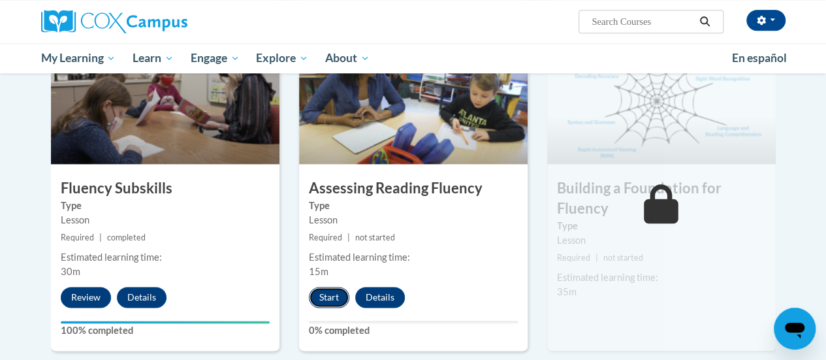
click at [327, 291] on button "Start" at bounding box center [329, 297] width 40 height 21
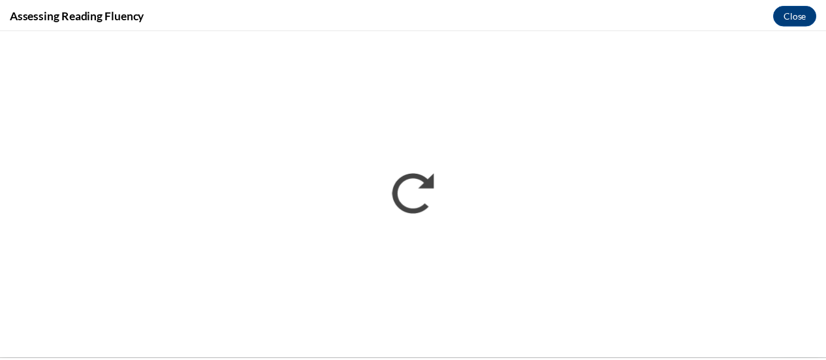
scroll to position [0, 0]
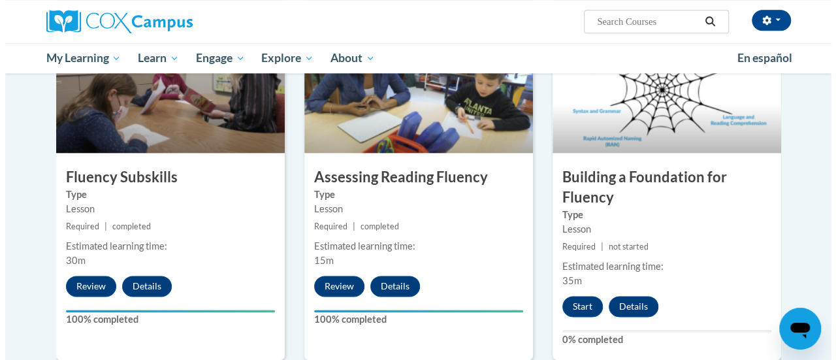
scroll to position [680, 0]
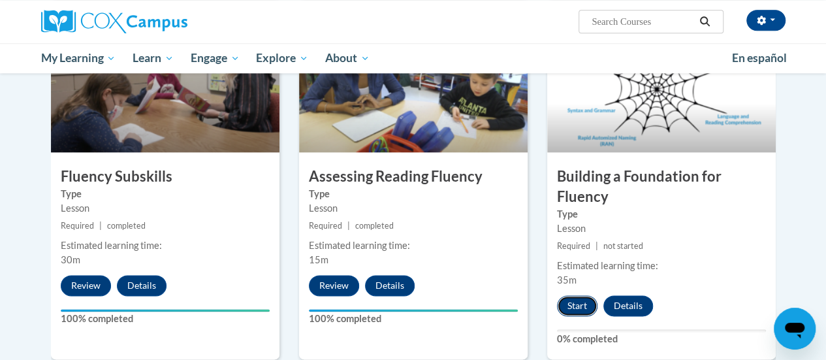
click at [581, 311] on button "Start" at bounding box center [577, 305] width 40 height 21
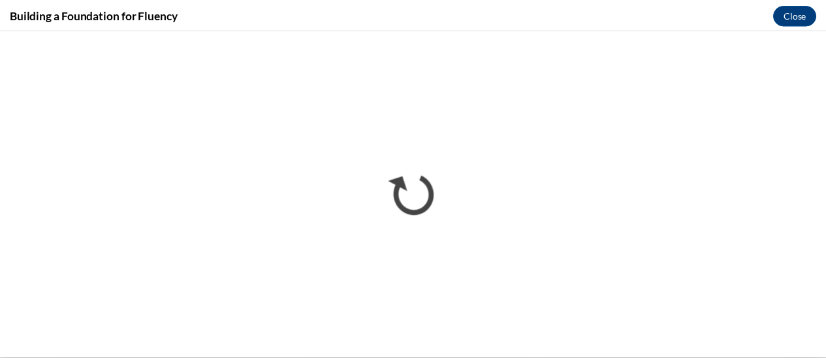
scroll to position [0, 0]
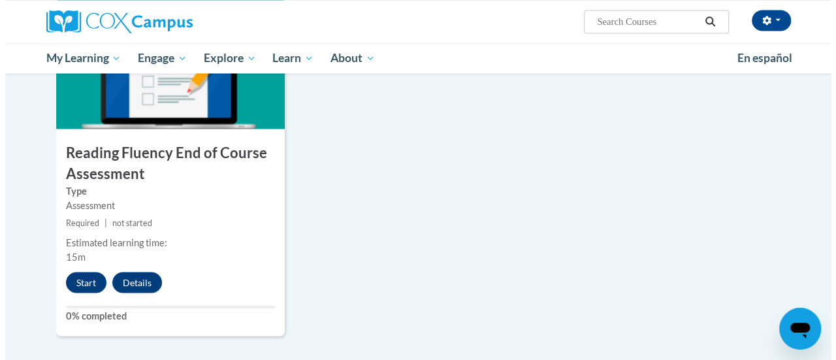
scroll to position [1065, 0]
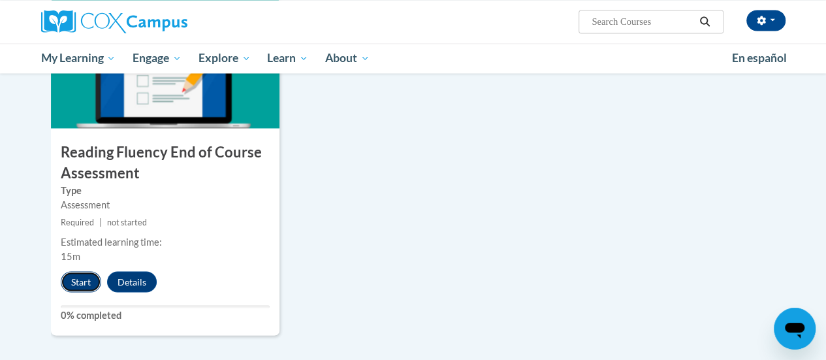
click at [71, 275] on button "Start" at bounding box center [81, 281] width 40 height 21
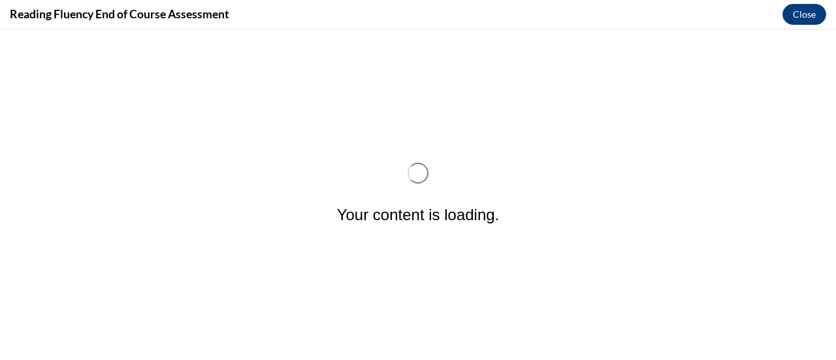
scroll to position [0, 0]
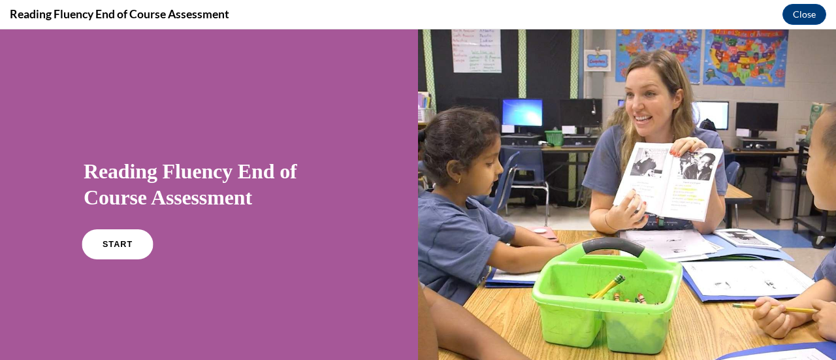
click at [123, 242] on span "START" at bounding box center [118, 245] width 30 height 10
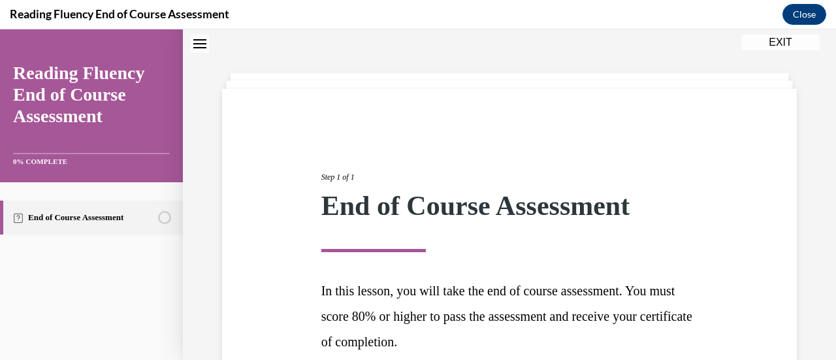
scroll to position [165, 0]
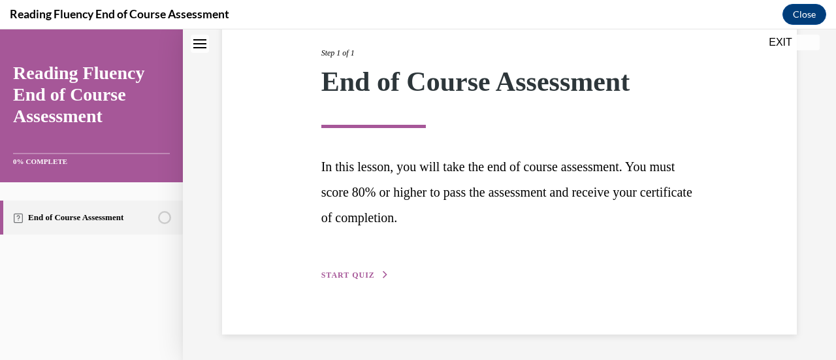
click at [364, 267] on div "Step 1 of 1 End of Course Assessment In this lesson, you will take the end of c…" at bounding box center [510, 149] width 396 height 265
click at [359, 272] on span "START QUIZ" at bounding box center [348, 274] width 54 height 9
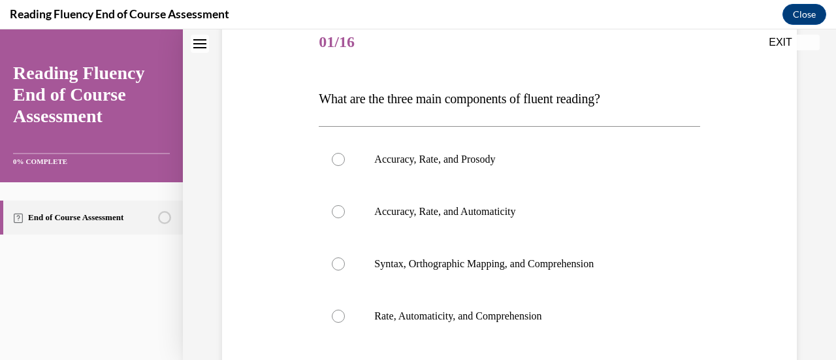
scroll to position [145, 0]
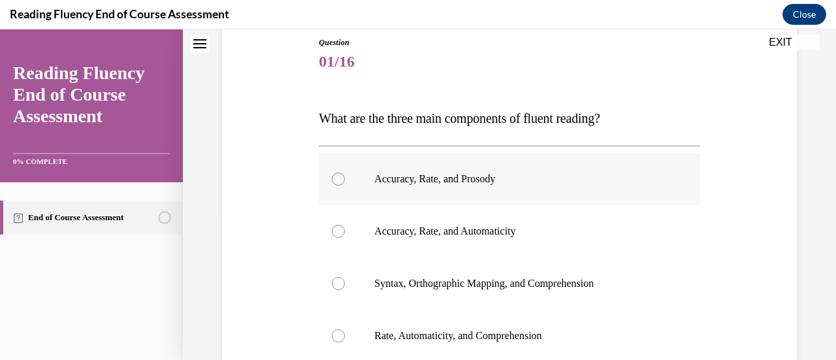
click at [343, 179] on div at bounding box center [338, 178] width 13 height 13
click at [343, 179] on input "Accuracy, Rate, and Prosody" at bounding box center [338, 178] width 13 height 13
radio input "true"
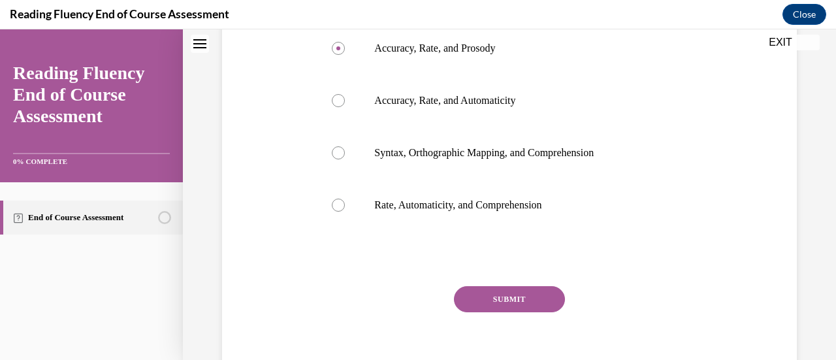
click at [508, 296] on button "SUBMIT" at bounding box center [509, 299] width 111 height 26
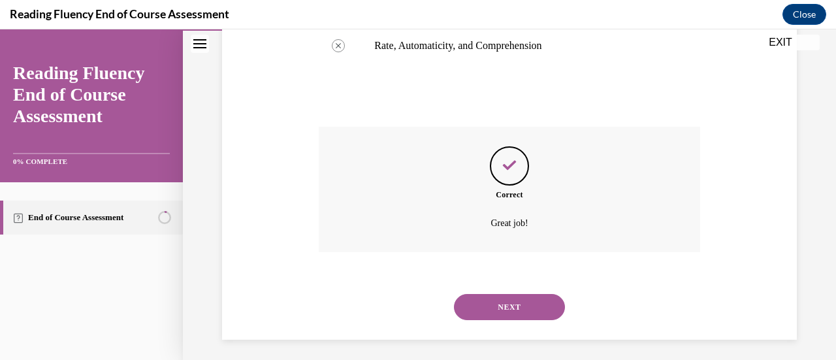
scroll to position [440, 0]
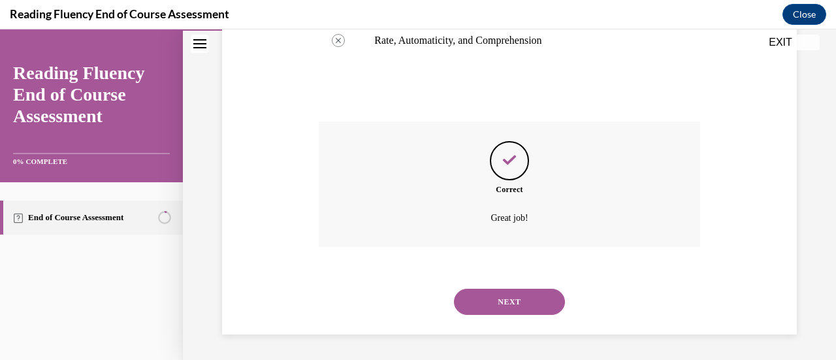
click at [505, 309] on button "NEXT" at bounding box center [509, 302] width 111 height 26
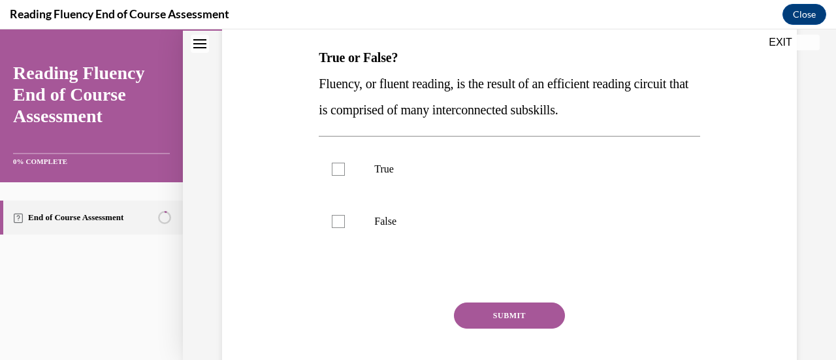
scroll to position [194, 0]
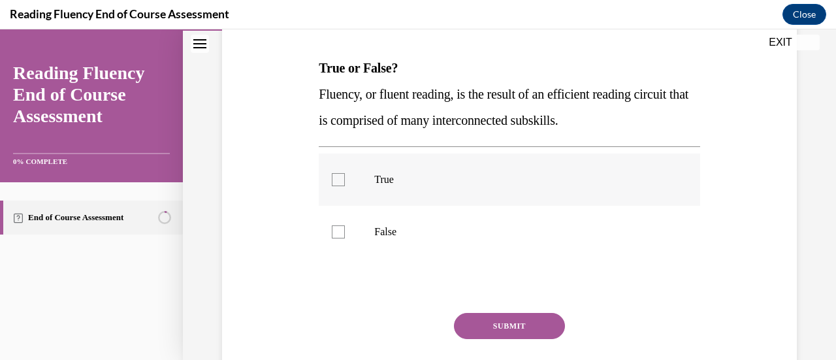
click at [335, 185] on div at bounding box center [338, 179] width 13 height 13
click at [335, 185] on input "True" at bounding box center [338, 179] width 13 height 13
checkbox input "true"
click at [513, 327] on button "SUBMIT" at bounding box center [509, 326] width 111 height 26
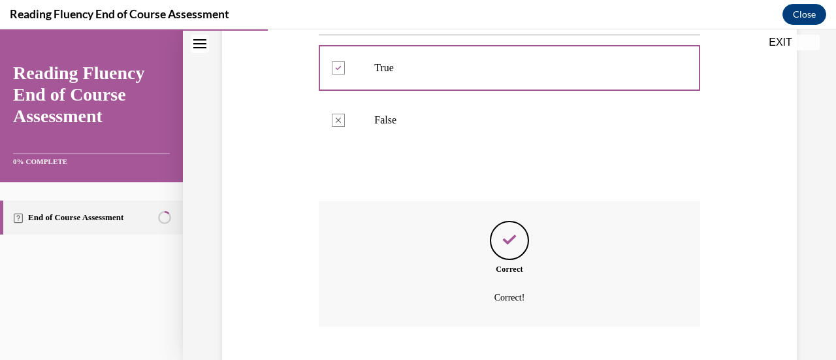
scroll to position [385, 0]
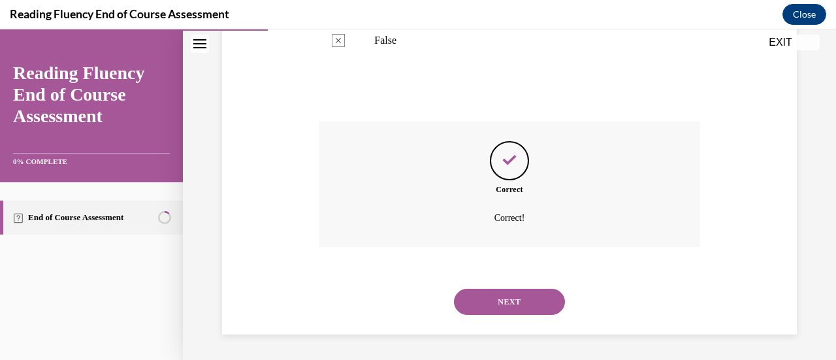
click at [484, 306] on button "NEXT" at bounding box center [509, 302] width 111 height 26
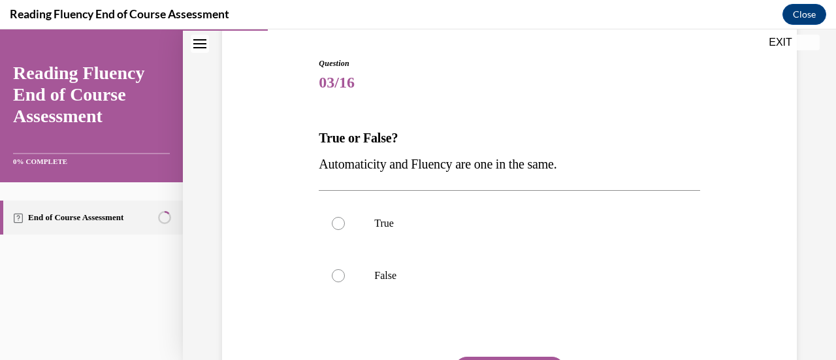
scroll to position [127, 0]
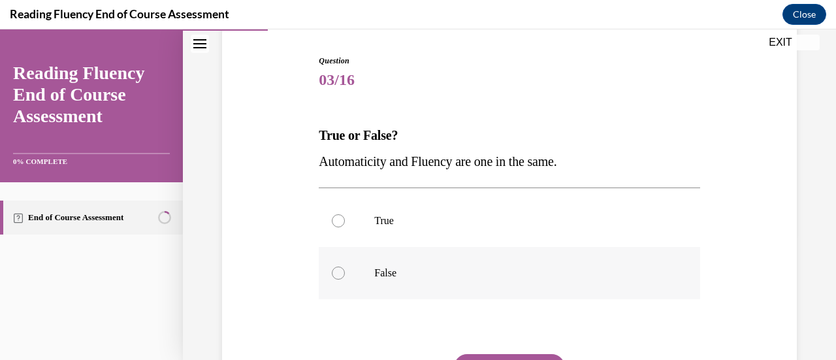
click at [338, 274] on div at bounding box center [338, 272] width 13 height 13
click at [338, 274] on input "False" at bounding box center [338, 272] width 13 height 13
radio input "true"
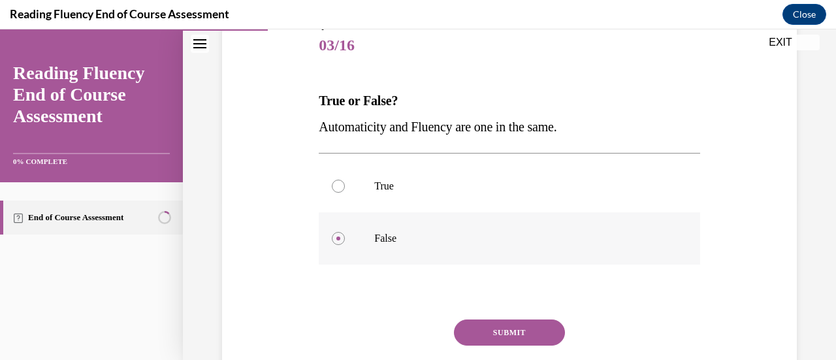
scroll to position [160, 0]
click at [511, 330] on button "SUBMIT" at bounding box center [509, 334] width 111 height 26
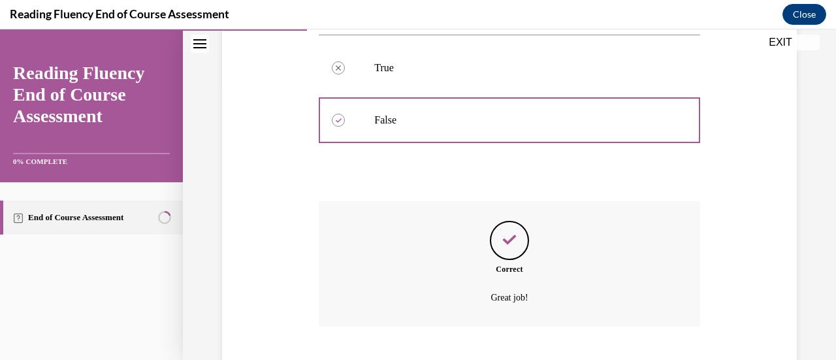
scroll to position [359, 0]
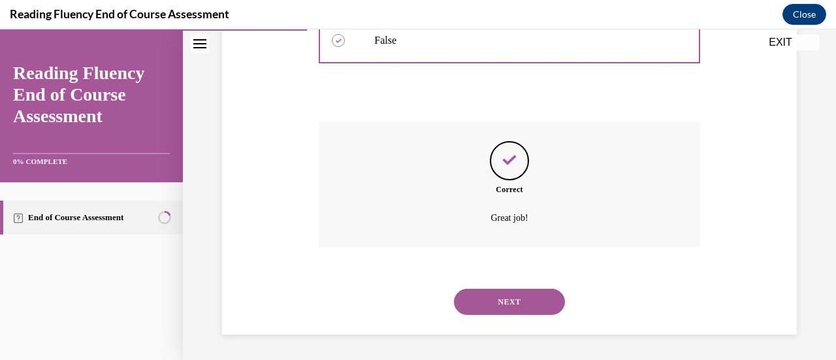
click at [504, 310] on button "NEXT" at bounding box center [509, 302] width 111 height 26
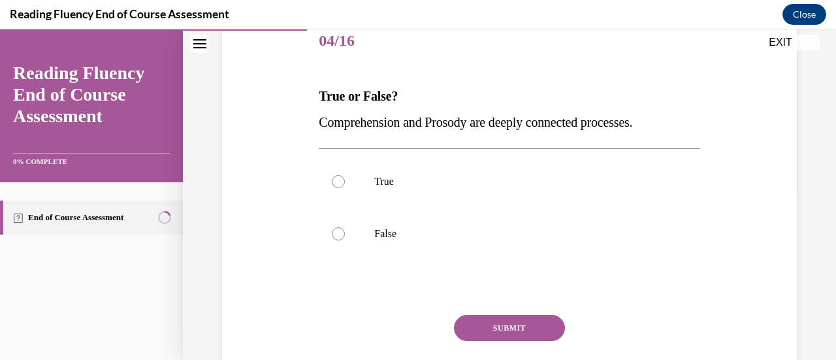
scroll to position [167, 0]
click at [332, 177] on div at bounding box center [338, 180] width 13 height 13
click at [332, 177] on input "True" at bounding box center [338, 180] width 13 height 13
radio input "true"
click at [550, 327] on button "SUBMIT" at bounding box center [509, 327] width 111 height 26
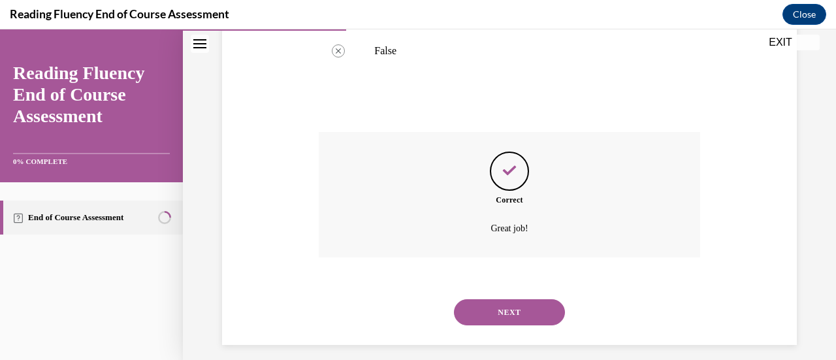
scroll to position [359, 0]
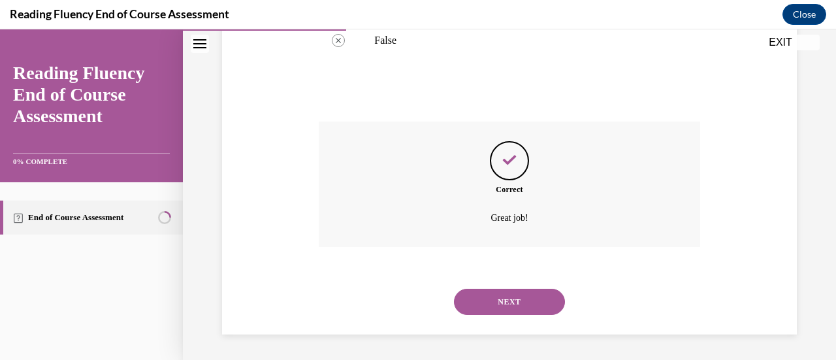
click at [524, 302] on button "NEXT" at bounding box center [509, 302] width 111 height 26
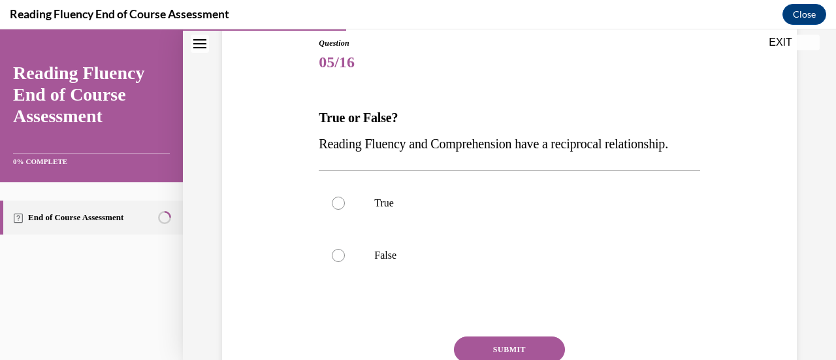
scroll to position [148, 0]
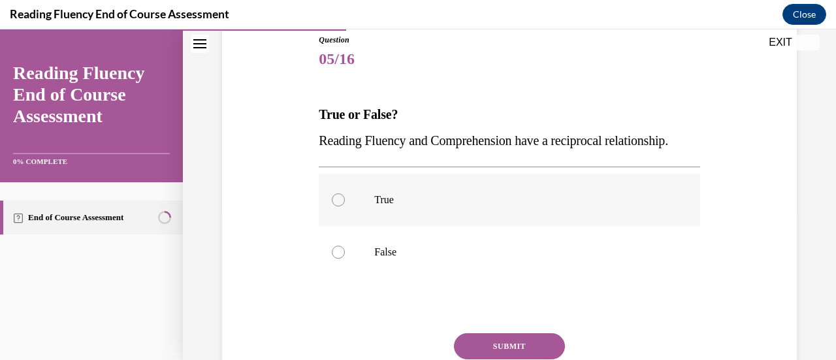
click at [340, 206] on div at bounding box center [338, 199] width 13 height 13
click at [340, 206] on input "True" at bounding box center [338, 199] width 13 height 13
radio input "true"
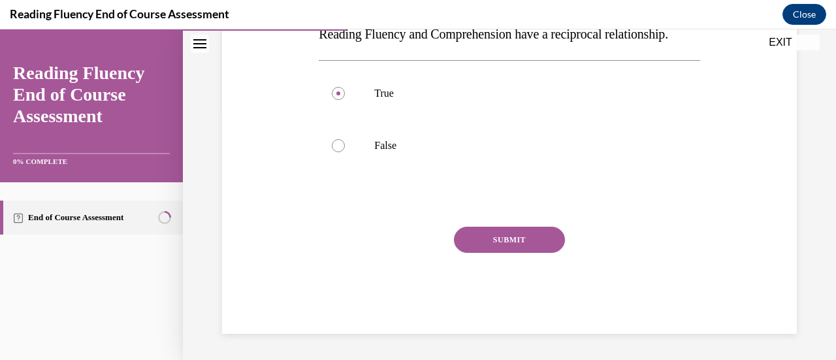
click at [491, 253] on button "SUBMIT" at bounding box center [509, 240] width 111 height 26
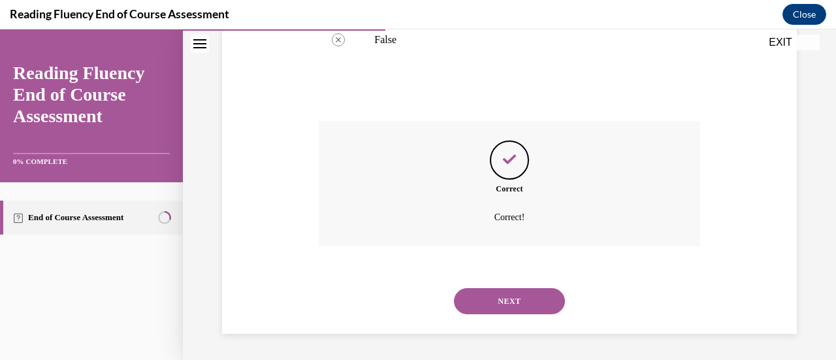
scroll to position [385, 0]
click at [517, 292] on button "NEXT" at bounding box center [509, 301] width 111 height 26
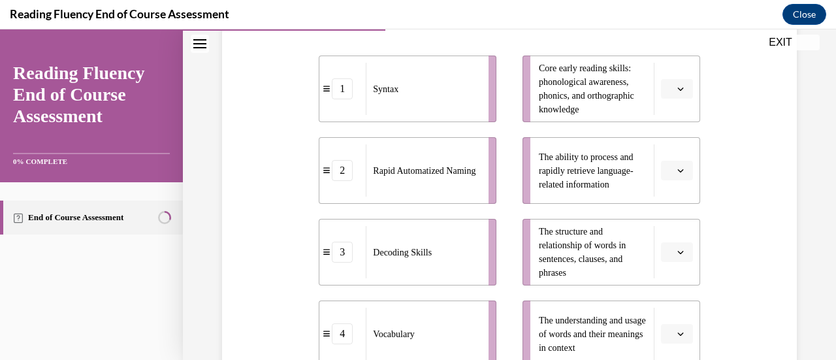
scroll to position [292, 0]
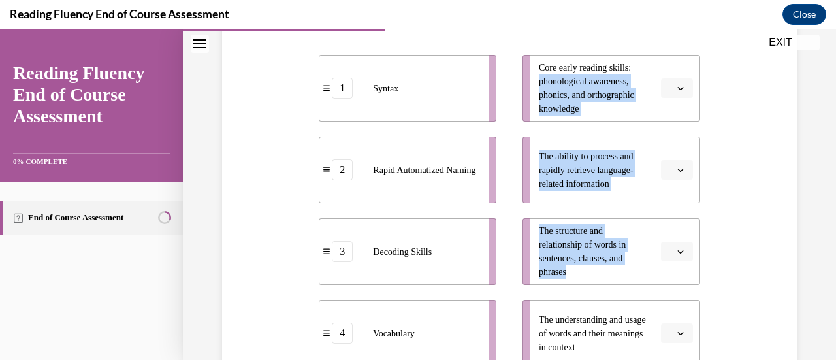
drag, startPoint x: 520, startPoint y: 250, endPoint x: 517, endPoint y: 88, distance: 162.7
click at [517, 88] on ul "Core early reading skills: phonological awareness, phonics, and orthographic kn…" at bounding box center [604, 211] width 191 height 312
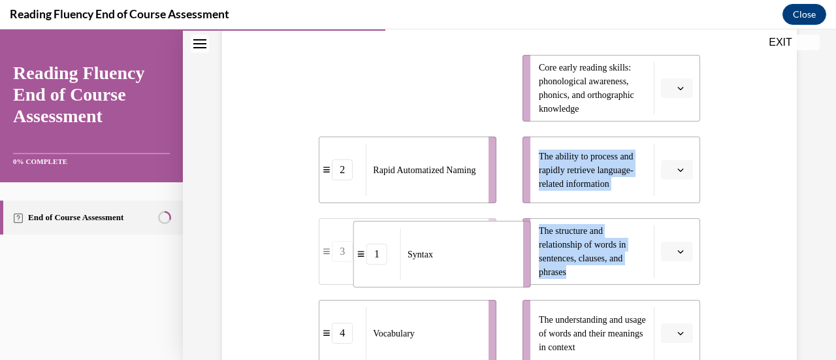
drag, startPoint x: 485, startPoint y: 96, endPoint x: 520, endPoint y: 262, distance: 169.5
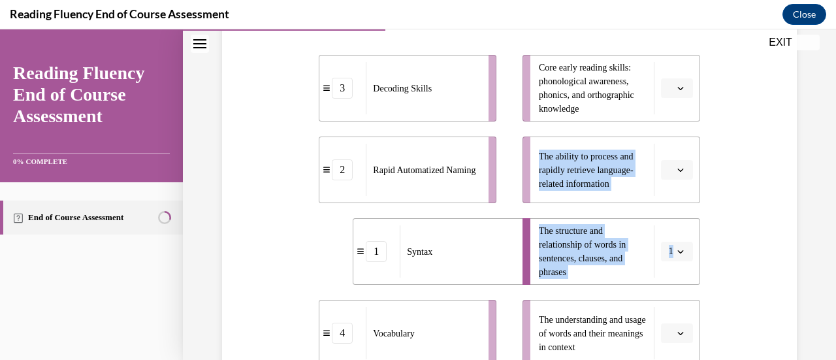
click at [728, 245] on div "Question 06/16 Match the subskills below that contribute to fluent reading with…" at bounding box center [509, 189] width 581 height 678
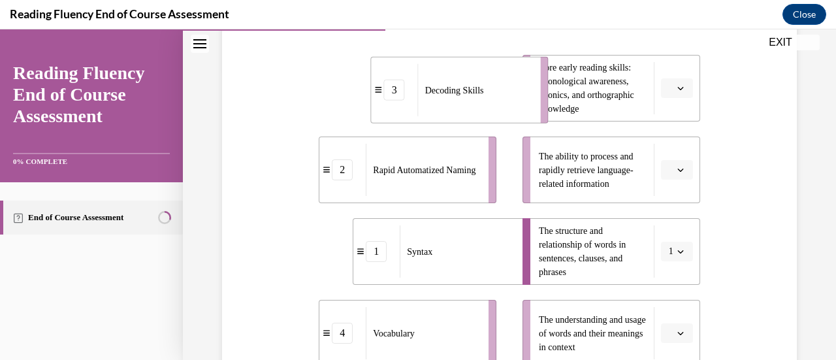
drag, startPoint x: 397, startPoint y: 96, endPoint x: 441, endPoint y: 99, distance: 43.8
click at [441, 99] on div "Decoding Skills" at bounding box center [475, 90] width 114 height 52
click at [441, 99] on div "Decoding Skills" at bounding box center [457, 88] width 114 height 52
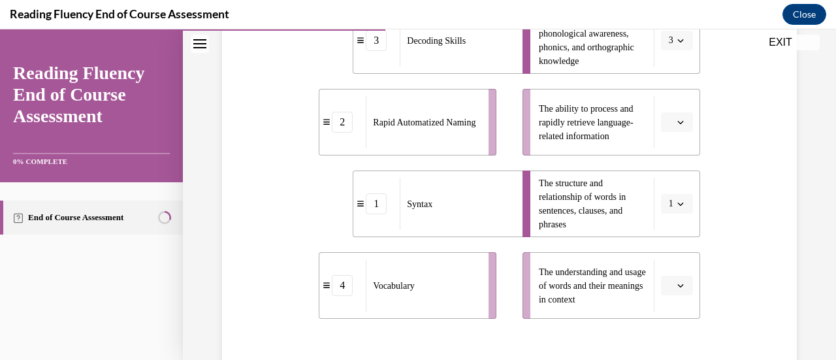
scroll to position [340, 0]
drag, startPoint x: 443, startPoint y: 287, endPoint x: 477, endPoint y: 285, distance: 34.0
click at [477, 285] on div "Vocabulary" at bounding box center [457, 282] width 114 height 52
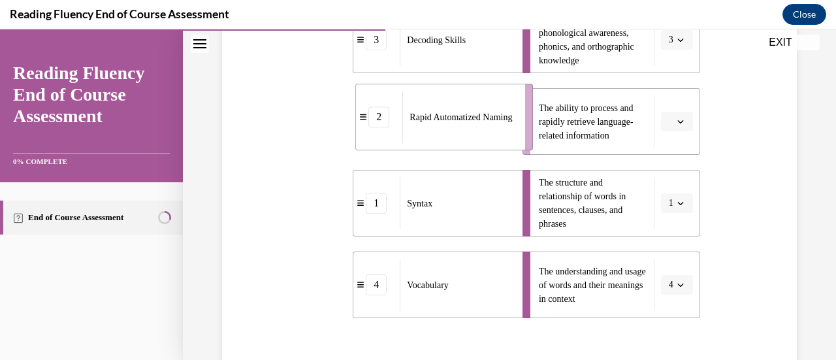
drag, startPoint x: 445, startPoint y: 153, endPoint x: 481, endPoint y: 149, distance: 36.2
click at [481, 149] on li "2 Rapid Automatized Naming" at bounding box center [444, 117] width 178 height 67
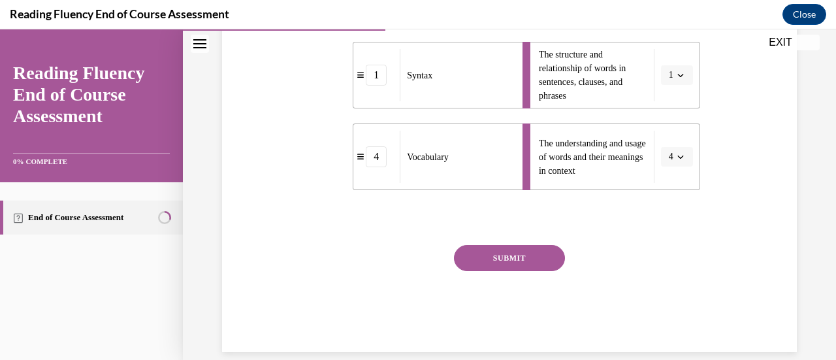
click at [515, 261] on button "SUBMIT" at bounding box center [509, 258] width 111 height 26
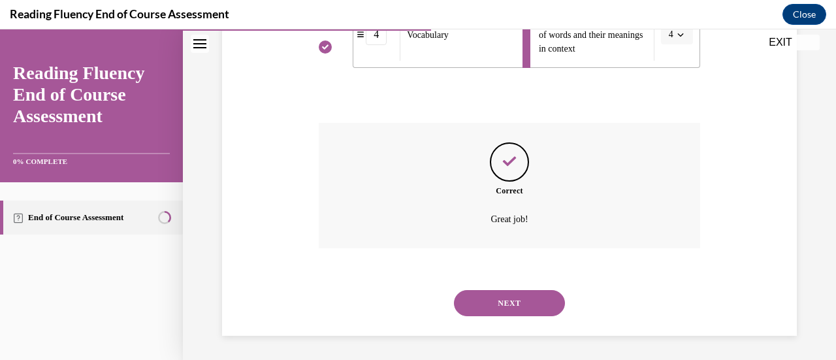
scroll to position [592, 0]
click at [479, 301] on button "NEXT" at bounding box center [509, 302] width 111 height 26
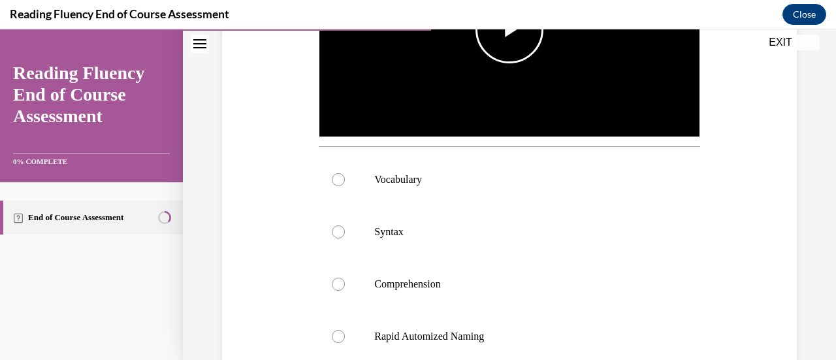
scroll to position [406, 0]
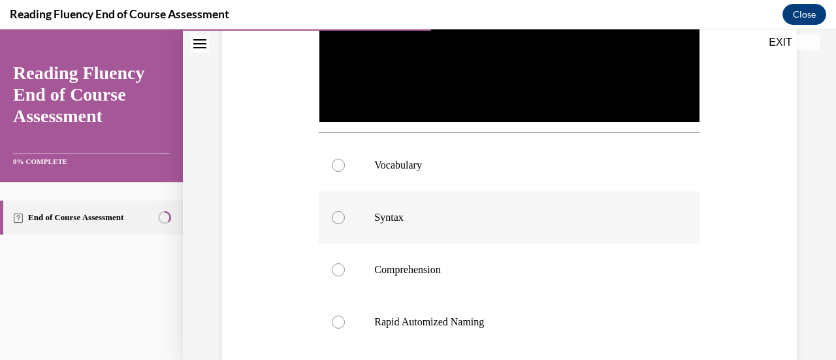
click at [337, 224] on label "Syntax" at bounding box center [509, 217] width 381 height 52
click at [337, 224] on input "Syntax" at bounding box center [338, 217] width 13 height 13
radio input "true"
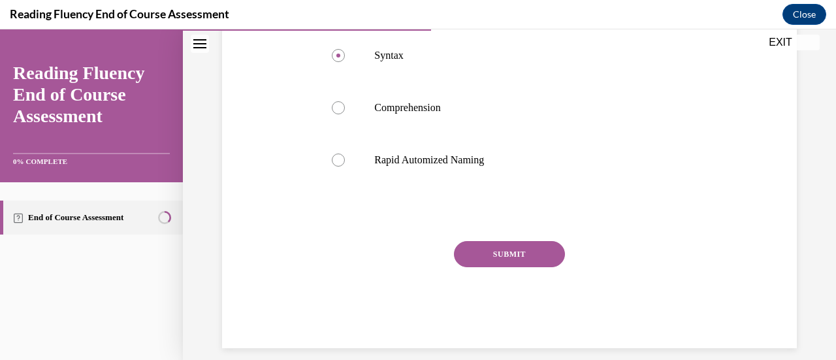
click at [513, 241] on button "SUBMIT" at bounding box center [509, 254] width 111 height 26
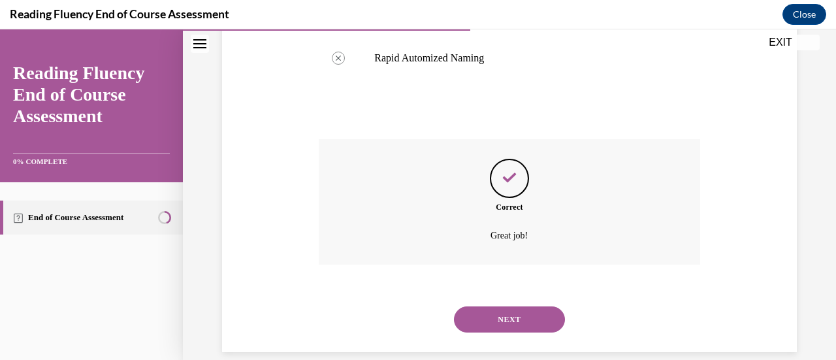
scroll to position [684, 0]
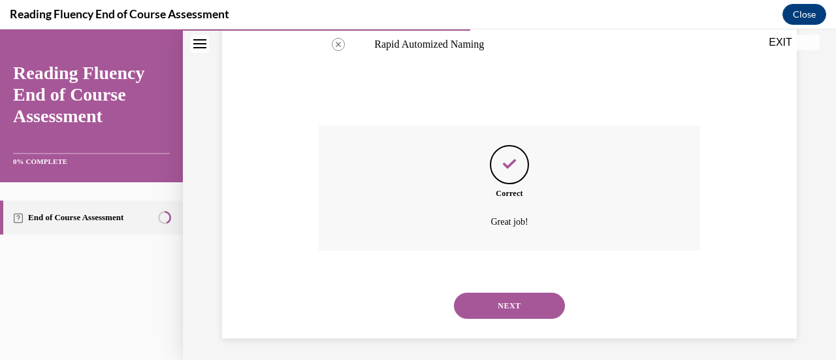
click at [504, 295] on button "NEXT" at bounding box center [509, 306] width 111 height 26
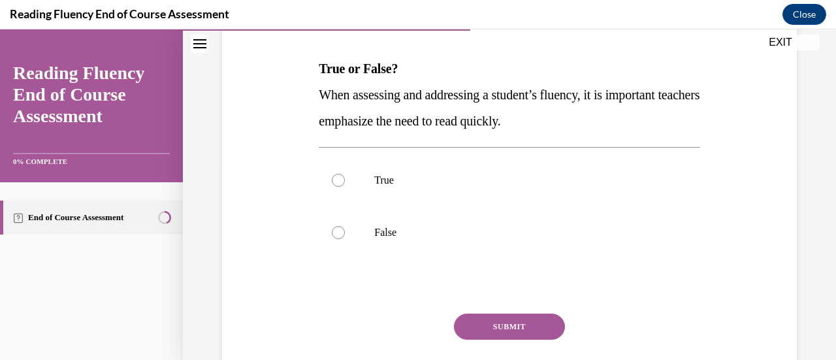
scroll to position [195, 0]
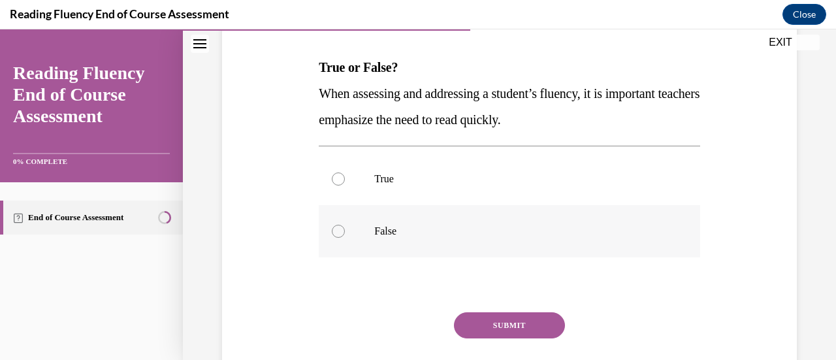
click at [337, 231] on div at bounding box center [338, 231] width 13 height 13
click at [337, 231] on input "False" at bounding box center [338, 231] width 13 height 13
radio input "true"
click at [489, 315] on button "SUBMIT" at bounding box center [509, 325] width 111 height 26
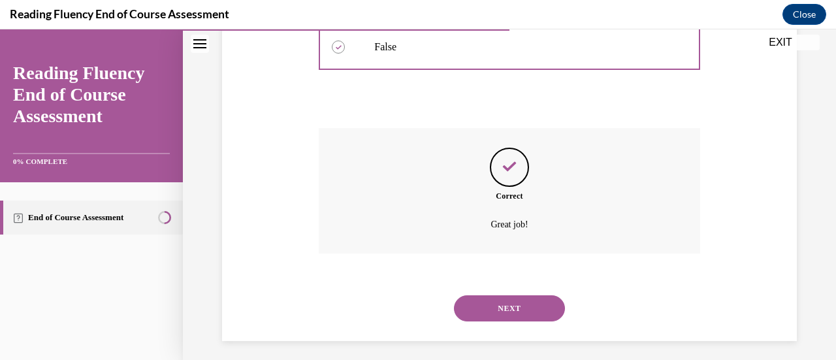
scroll to position [385, 0]
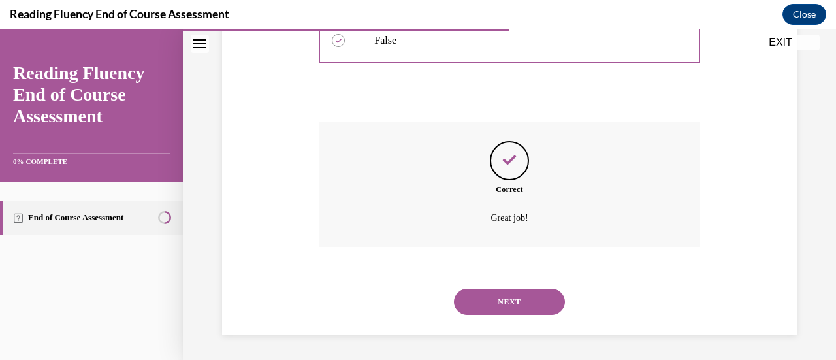
click at [487, 300] on button "NEXT" at bounding box center [509, 302] width 111 height 26
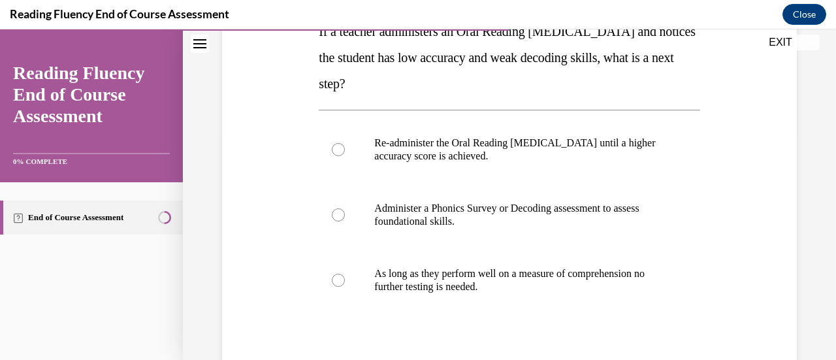
scroll to position [232, 0]
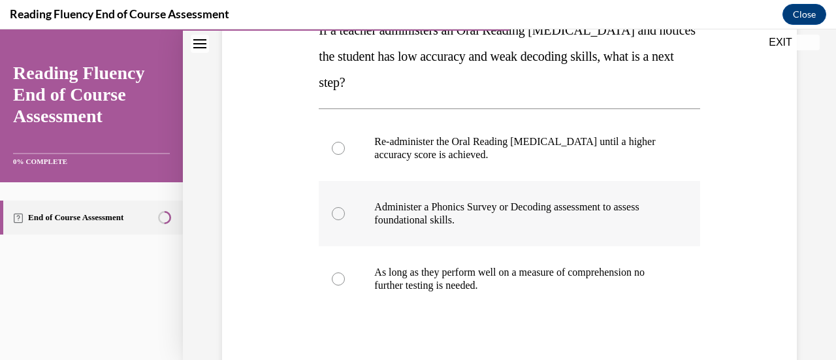
click at [340, 210] on div at bounding box center [338, 213] width 13 height 13
click at [340, 210] on input "Administer a Phonics Survey or Decoding assessment to assess foundational skill…" at bounding box center [338, 213] width 13 height 13
radio input "true"
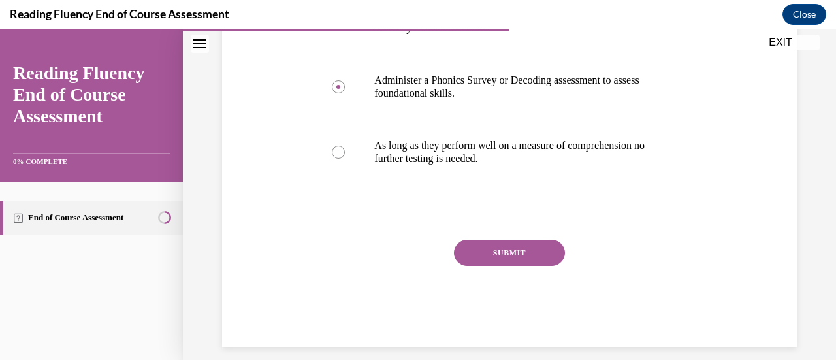
click at [529, 255] on button "SUBMIT" at bounding box center [509, 253] width 111 height 26
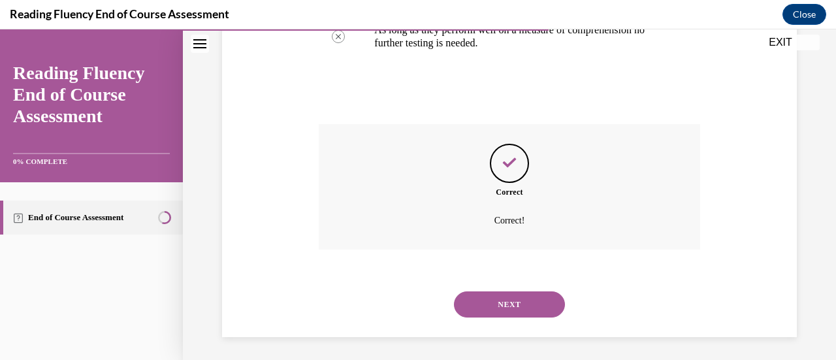
scroll to position [477, 0]
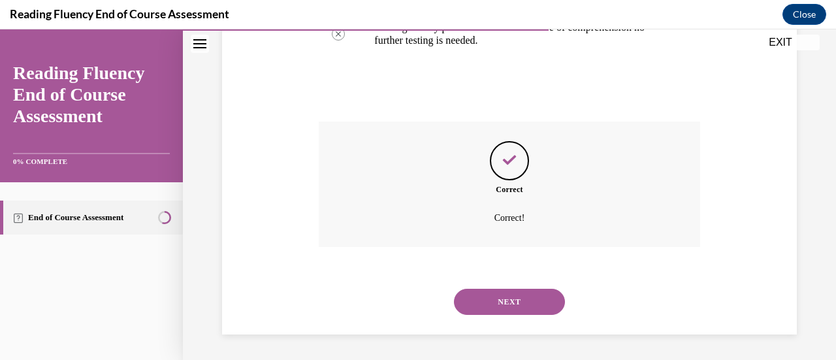
click at [515, 301] on button "NEXT" at bounding box center [509, 302] width 111 height 26
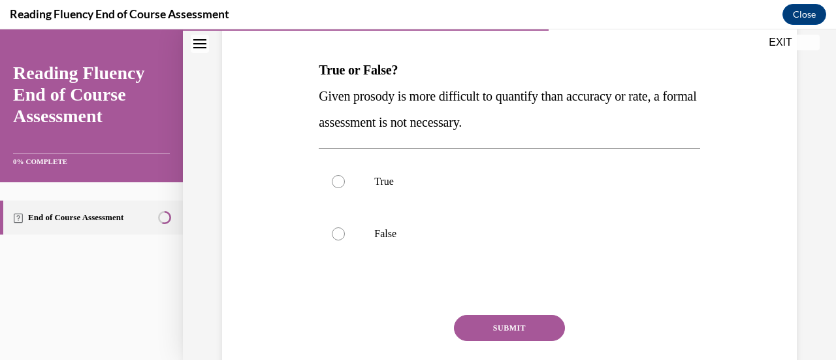
scroll to position [218, 0]
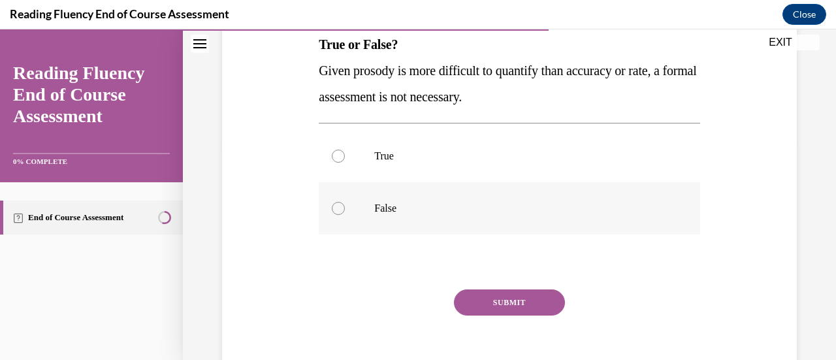
click at [328, 206] on label "False" at bounding box center [509, 208] width 381 height 52
click at [332, 206] on input "False" at bounding box center [338, 208] width 13 height 13
radio input "true"
click at [524, 321] on div "SUBMIT" at bounding box center [509, 321] width 381 height 65
click at [517, 301] on button "SUBMIT" at bounding box center [509, 302] width 111 height 26
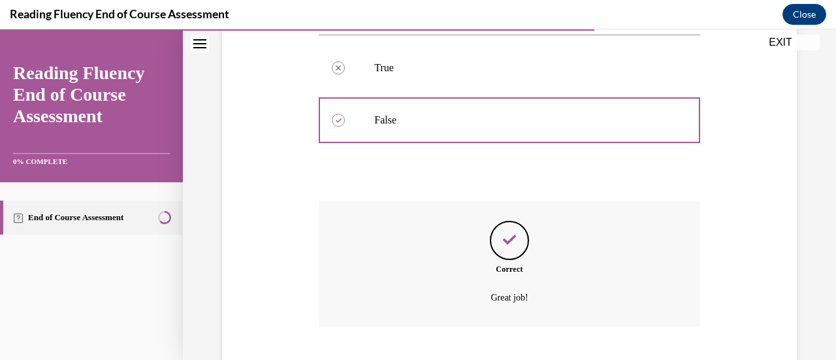
scroll to position [385, 0]
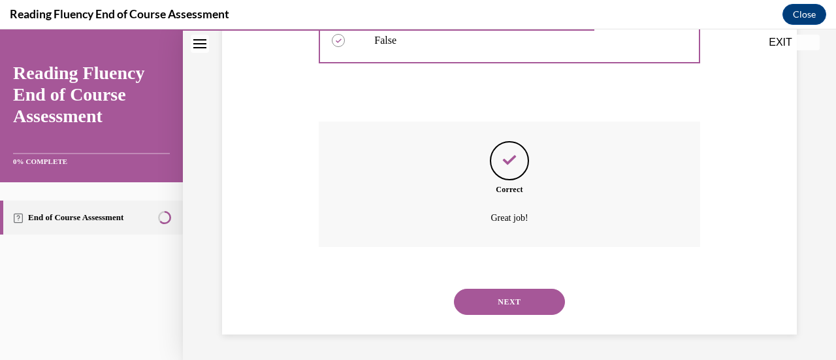
click at [517, 299] on button "NEXT" at bounding box center [509, 302] width 111 height 26
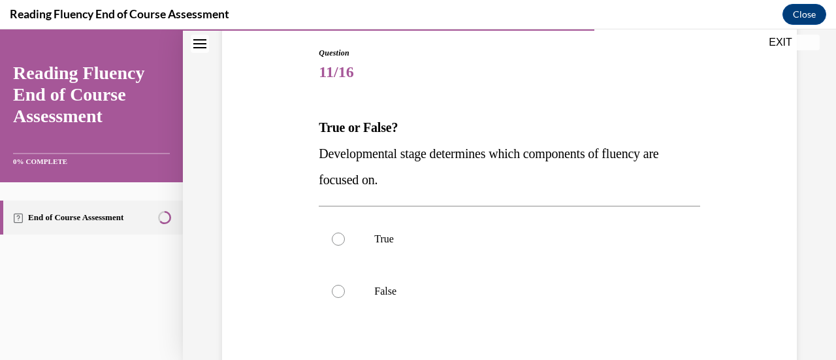
scroll to position [190, 0]
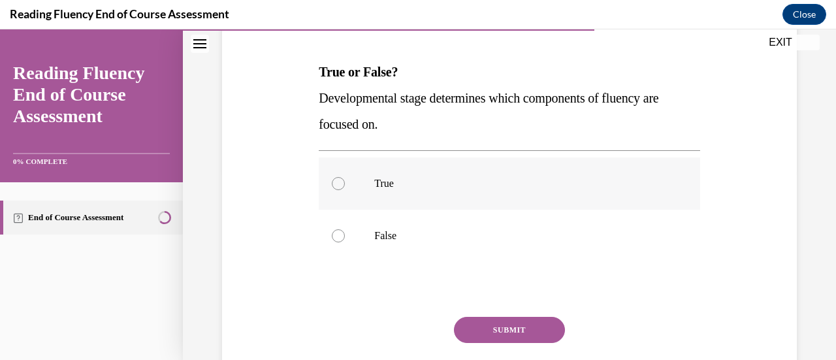
click at [339, 182] on div at bounding box center [338, 183] width 13 height 13
click at [339, 182] on input "True" at bounding box center [338, 183] width 13 height 13
radio input "true"
click at [509, 321] on button "SUBMIT" at bounding box center [509, 330] width 111 height 26
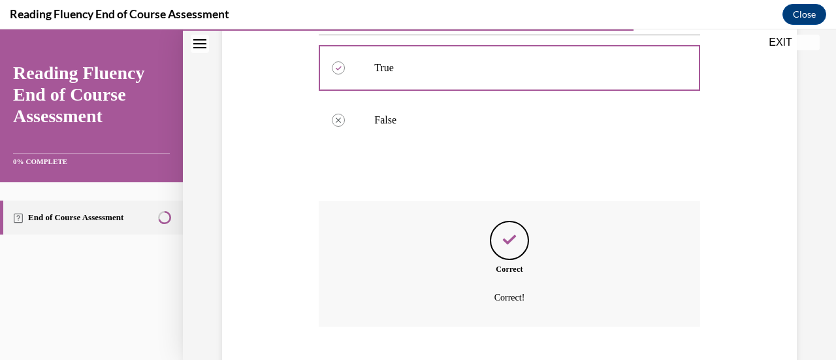
scroll to position [385, 0]
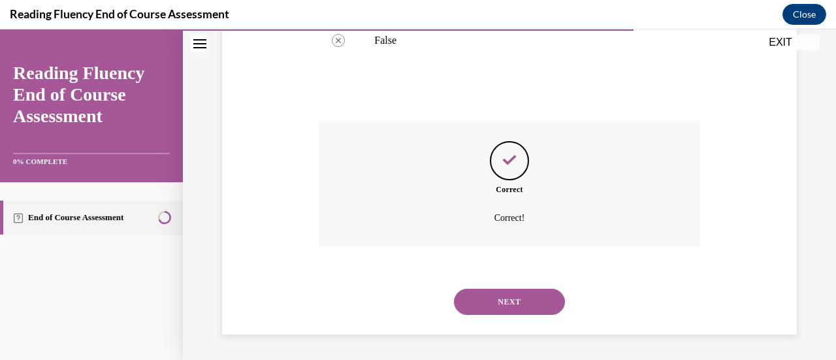
click at [513, 307] on button "NEXT" at bounding box center [509, 302] width 111 height 26
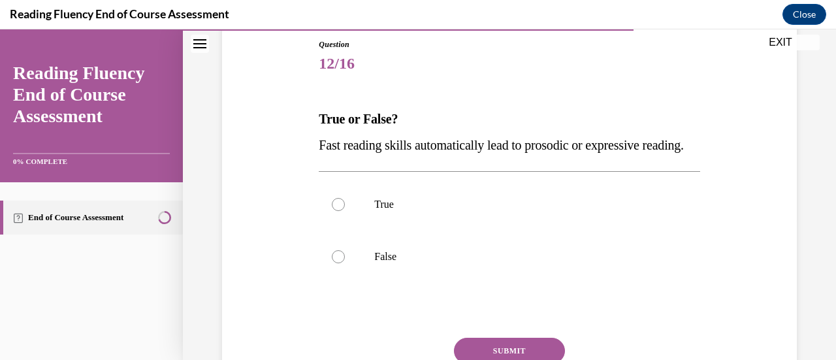
scroll to position [145, 0]
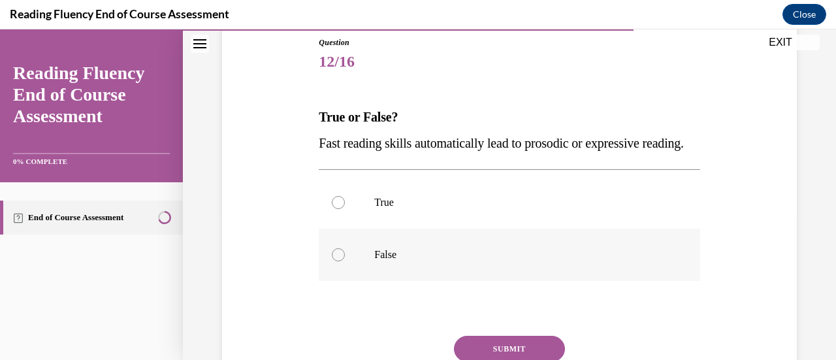
click at [395, 261] on p "False" at bounding box center [520, 254] width 293 height 13
click at [345, 261] on input "False" at bounding box center [338, 254] width 13 height 13
radio input "true"
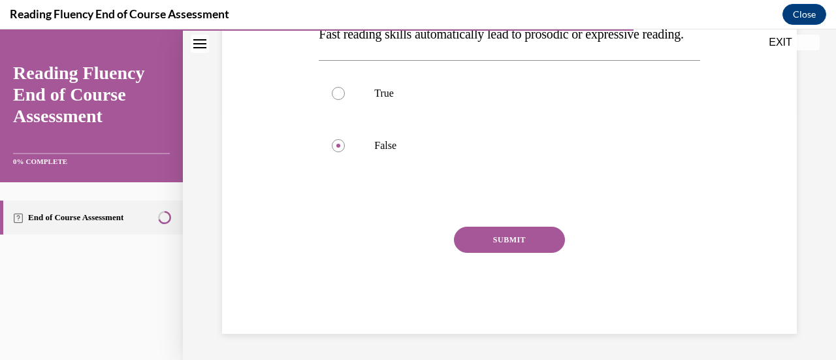
click at [485, 253] on button "SUBMIT" at bounding box center [509, 240] width 111 height 26
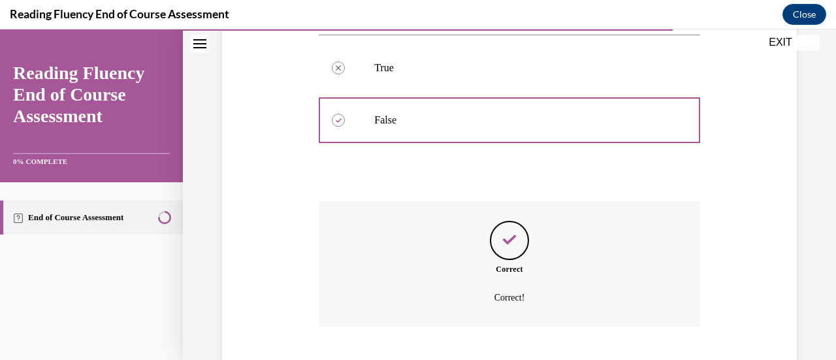
scroll to position [385, 0]
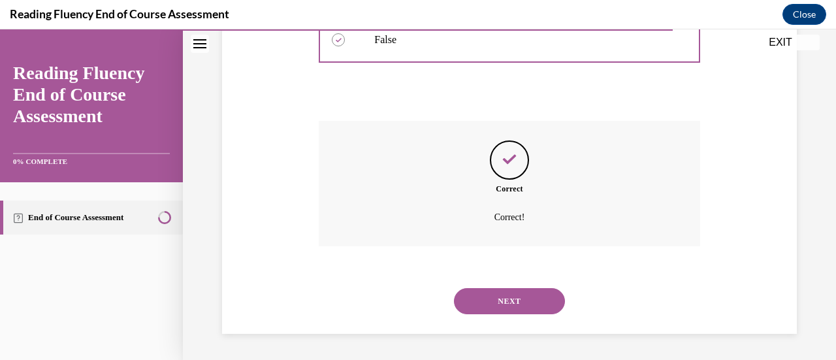
click at [500, 302] on button "NEXT" at bounding box center [509, 301] width 111 height 26
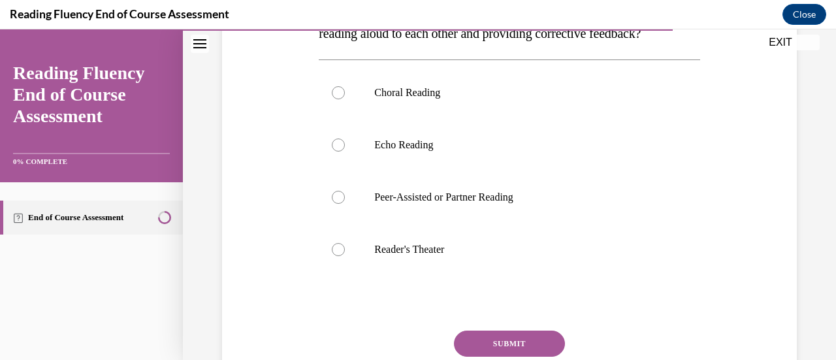
scroll to position [257, 0]
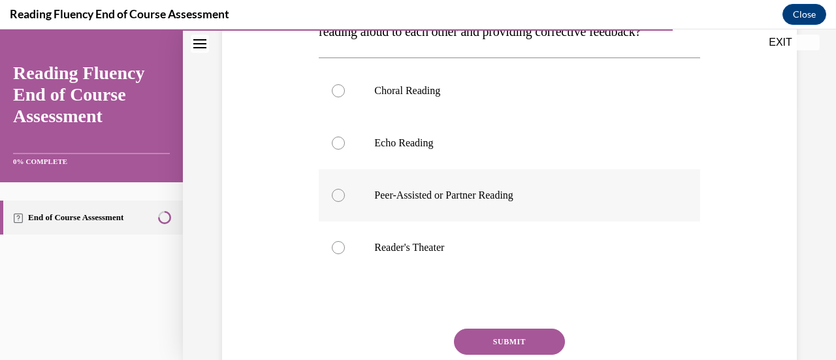
click at [400, 202] on p "Peer-Assisted or Partner Reading" at bounding box center [520, 195] width 293 height 13
click at [345, 202] on input "Peer-Assisted or Partner Reading" at bounding box center [338, 195] width 13 height 13
radio input "true"
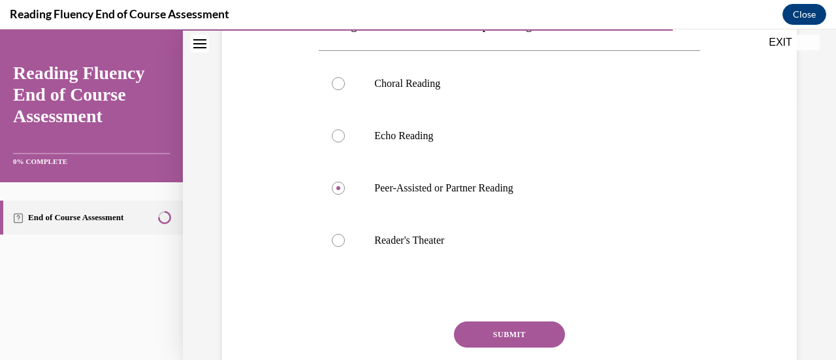
click at [525, 347] on button "SUBMIT" at bounding box center [509, 334] width 111 height 26
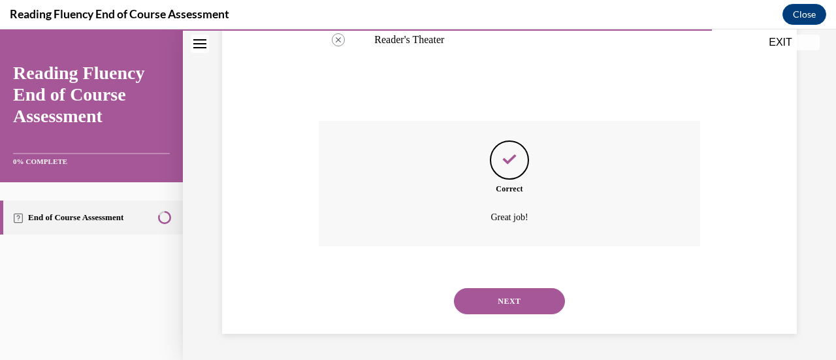
scroll to position [490, 0]
click at [528, 306] on button "NEXT" at bounding box center [509, 301] width 111 height 26
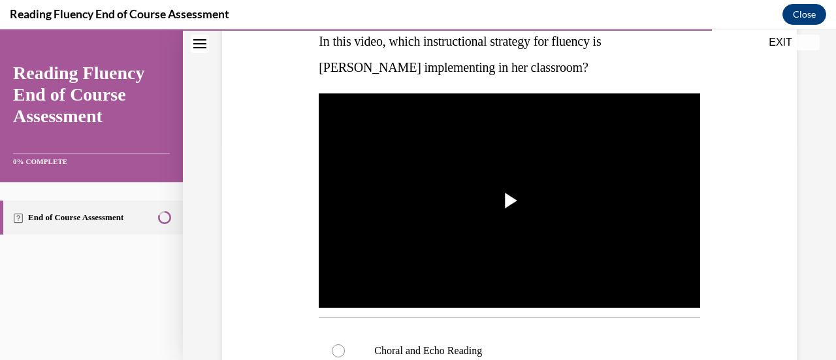
scroll to position [223, 0]
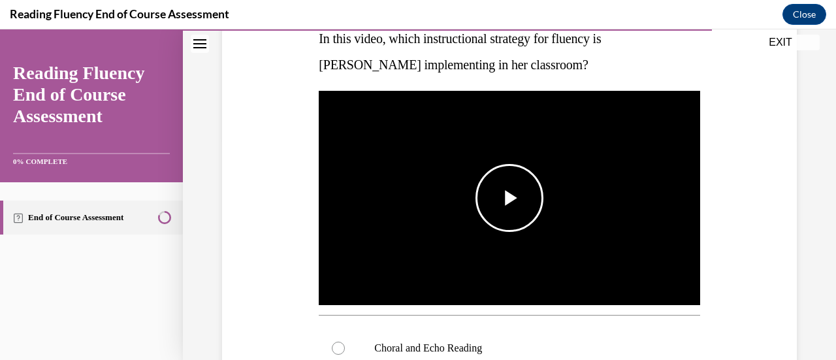
click at [509, 198] on span "Video player" at bounding box center [509, 198] width 0 height 0
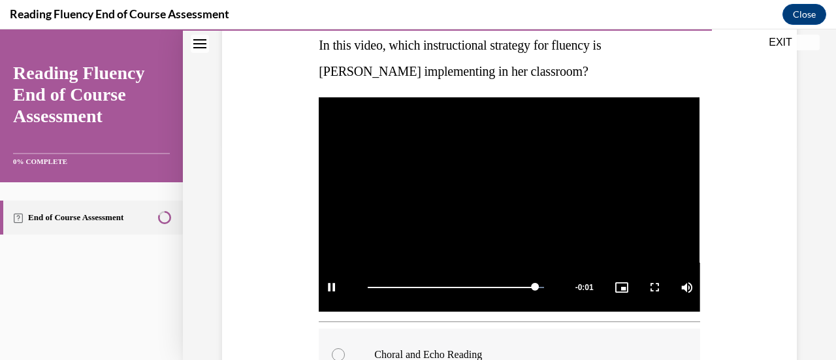
scroll to position [214, 0]
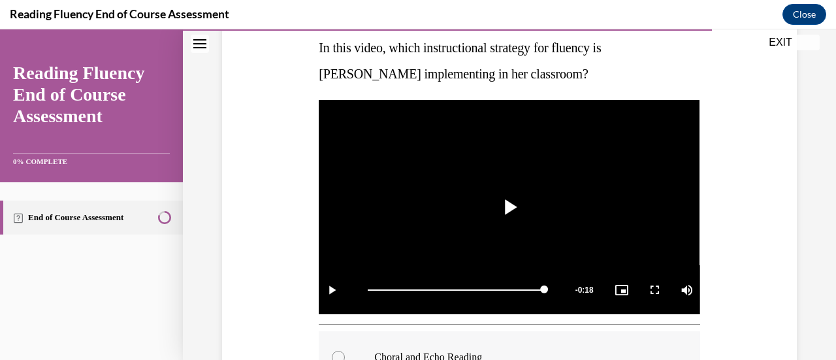
click at [338, 351] on div at bounding box center [338, 357] width 13 height 13
click at [338, 351] on input "Choral and Echo Reading" at bounding box center [338, 357] width 13 height 13
radio input "true"
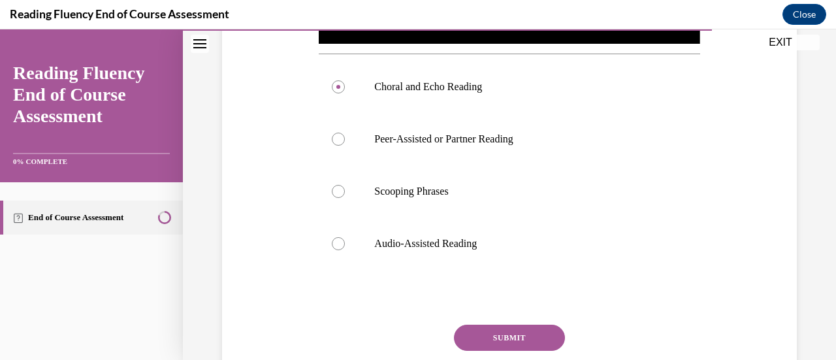
click at [497, 329] on button "SUBMIT" at bounding box center [509, 338] width 111 height 26
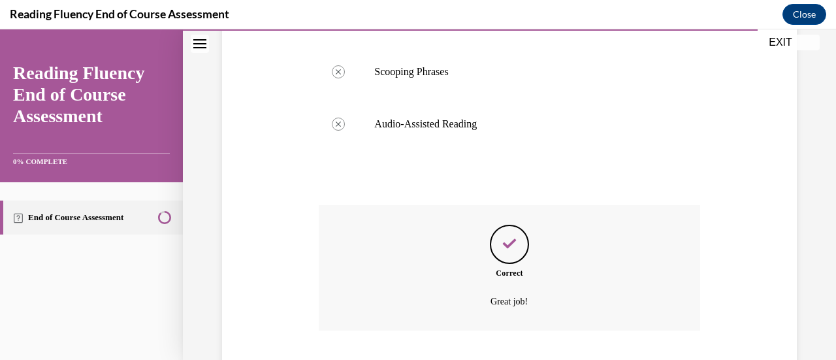
scroll to position [684, 0]
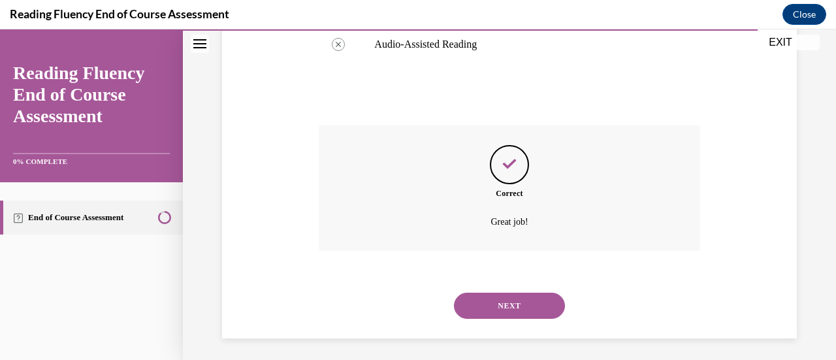
click at [502, 295] on button "NEXT" at bounding box center [509, 306] width 111 height 26
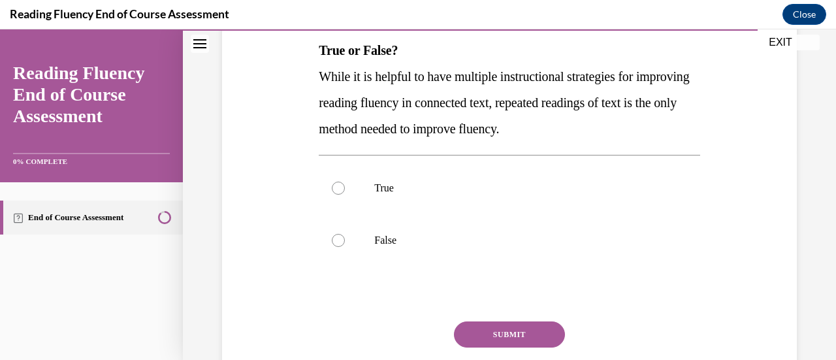
scroll to position [212, 0]
click at [341, 240] on div at bounding box center [338, 239] width 13 height 13
click at [341, 240] on input "False" at bounding box center [338, 239] width 13 height 13
radio input "true"
click at [496, 329] on button "SUBMIT" at bounding box center [509, 334] width 111 height 26
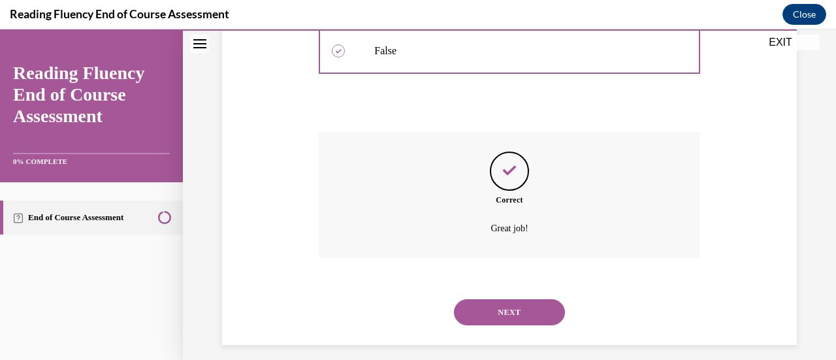
scroll to position [411, 0]
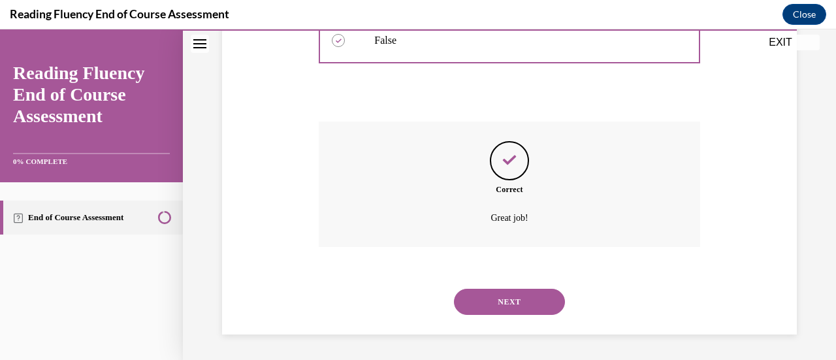
click at [481, 314] on button "NEXT" at bounding box center [509, 302] width 111 height 26
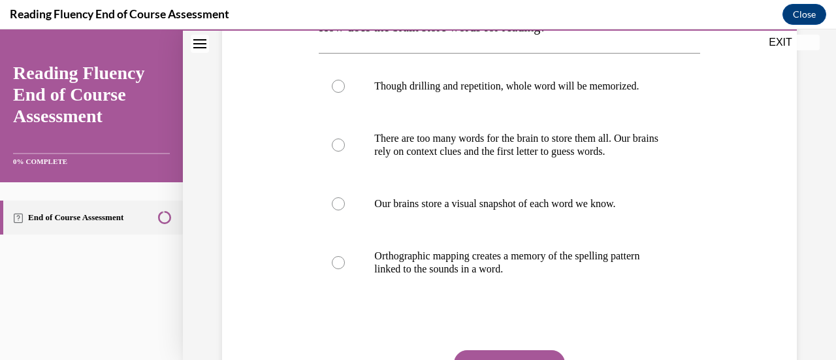
scroll to position [236, 0]
click at [336, 270] on label "Orthographic mapping creates a memory of the spelling pattern linked to the sou…" at bounding box center [509, 261] width 381 height 65
click at [336, 268] on input "Orthographic mapping creates a memory of the spelling pattern linked to the sou…" at bounding box center [338, 261] width 13 height 13
radio input "true"
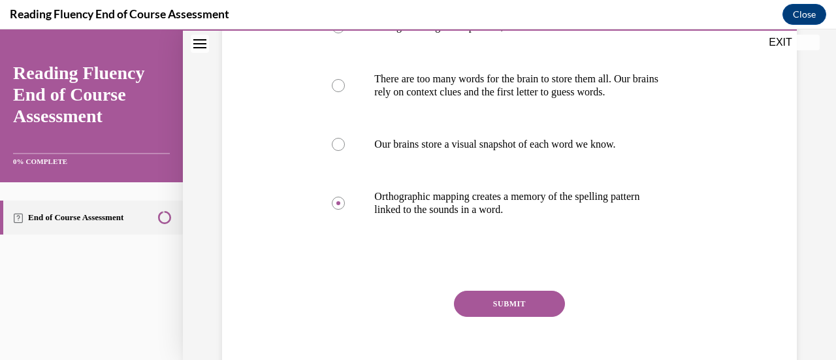
click at [507, 306] on button "SUBMIT" at bounding box center [509, 304] width 111 height 26
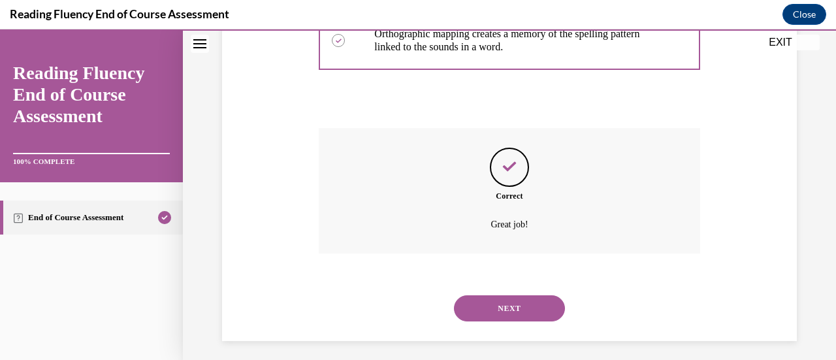
scroll to position [464, 0]
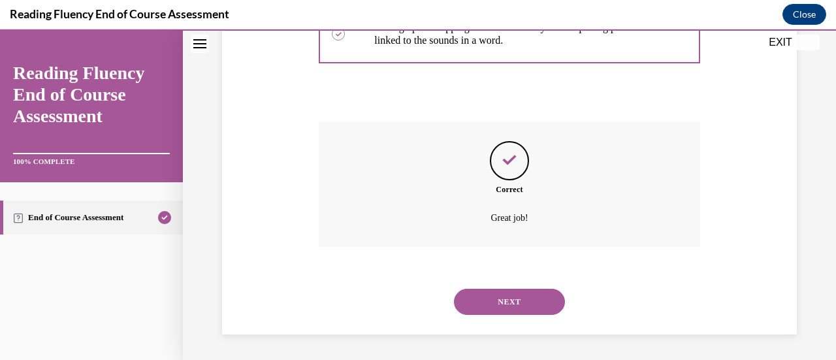
click at [490, 300] on button "NEXT" at bounding box center [509, 302] width 111 height 26
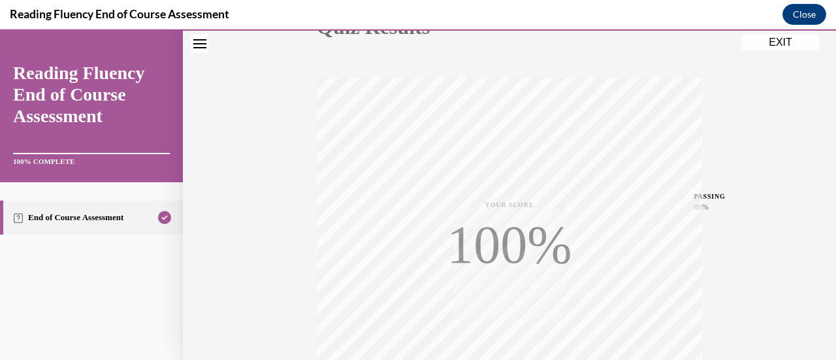
scroll to position [338, 0]
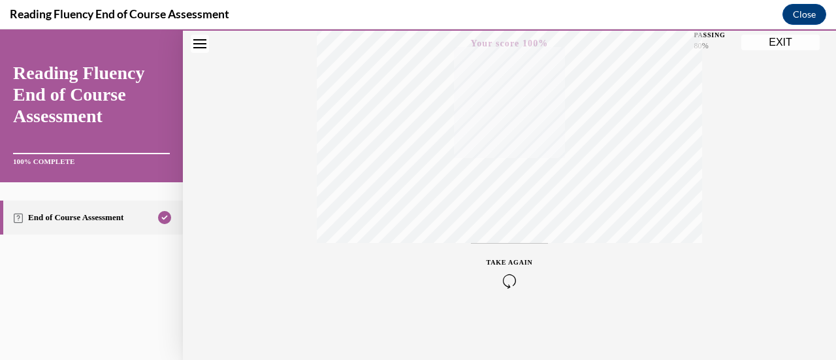
click at [782, 42] on button "EXIT" at bounding box center [780, 43] width 78 height 16
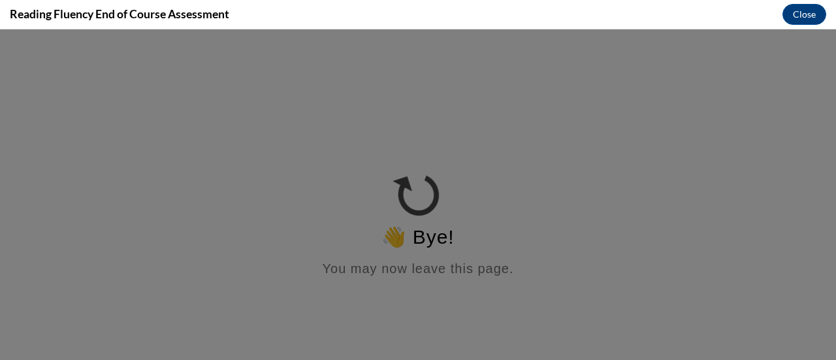
scroll to position [0, 0]
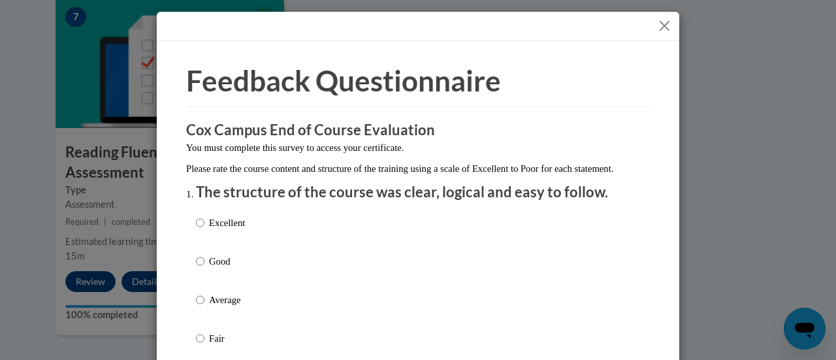
click at [199, 236] on label "Excellent" at bounding box center [220, 233] width 49 height 35
click at [199, 230] on input "Excellent" at bounding box center [200, 223] width 8 height 14
radio input "true"
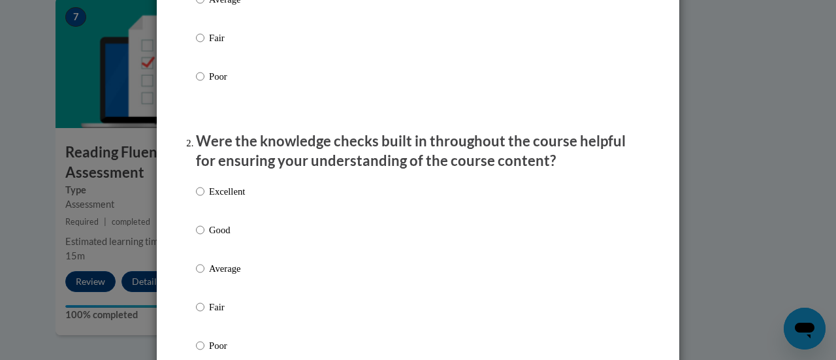
scroll to position [330, 0]
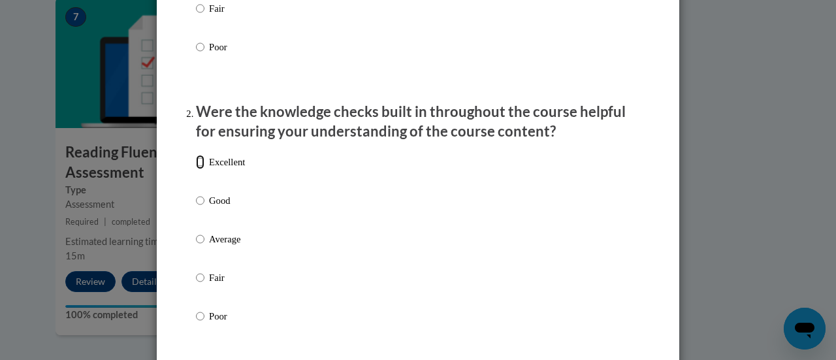
click at [197, 169] on input "Excellent" at bounding box center [200, 162] width 8 height 14
radio input "true"
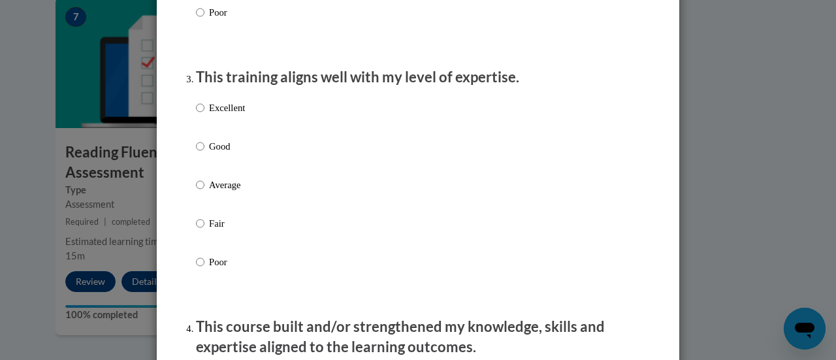
scroll to position [634, 0]
click at [196, 114] on input "Excellent" at bounding box center [200, 107] width 8 height 14
radio input "true"
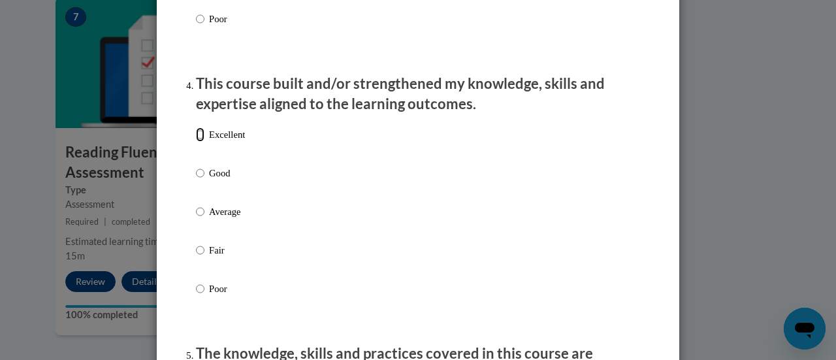
click at [196, 142] on input "Excellent" at bounding box center [200, 134] width 8 height 14
radio input "true"
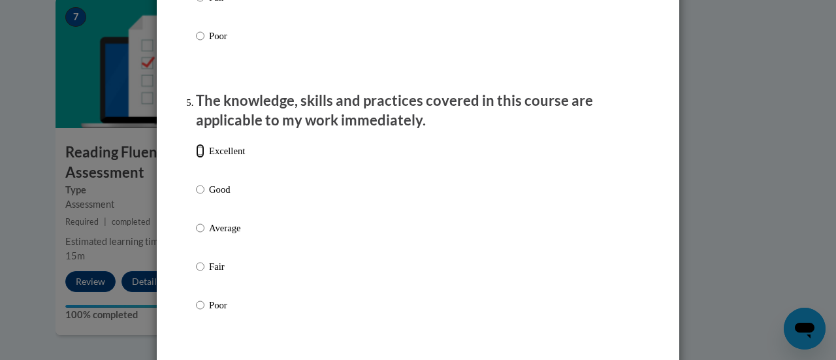
click at [197, 158] on input "Excellent" at bounding box center [200, 151] width 8 height 14
radio input "true"
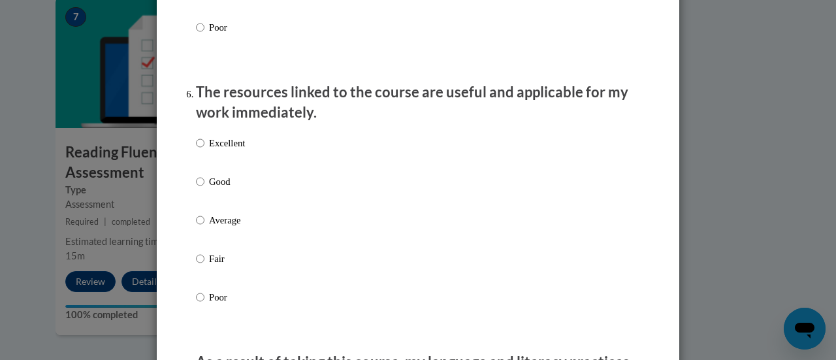
scroll to position [1417, 0]
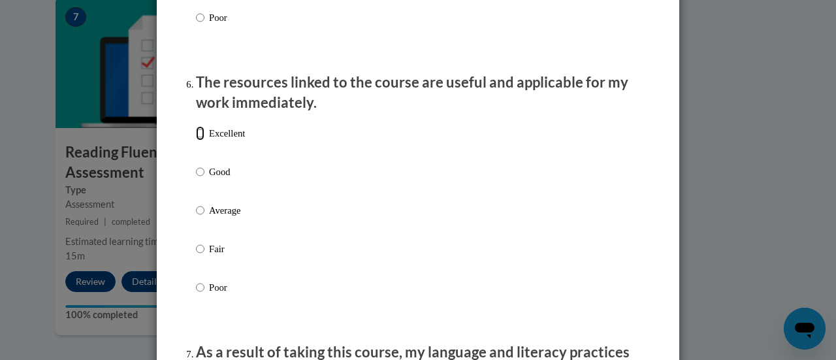
click at [199, 140] on input "Excellent" at bounding box center [200, 133] width 8 height 14
radio input "true"
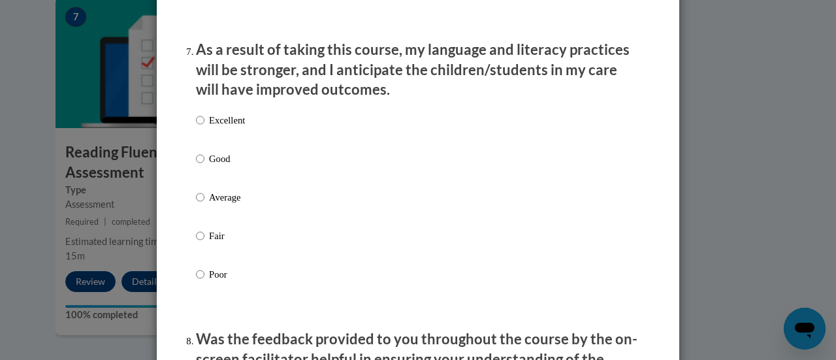
scroll to position [1720, 0]
click at [196, 127] on input "Excellent" at bounding box center [200, 119] width 8 height 14
radio input "true"
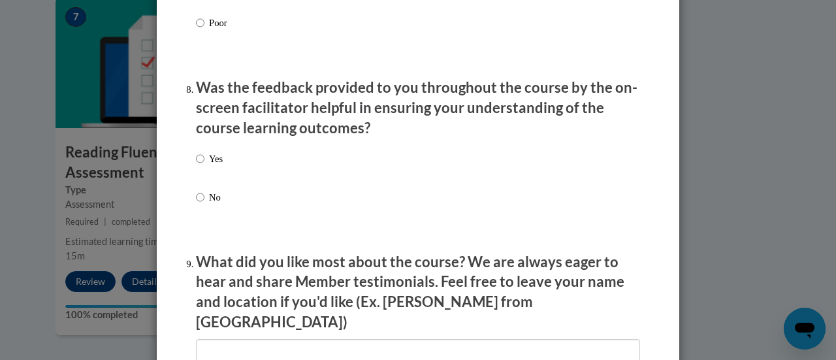
scroll to position [1975, 0]
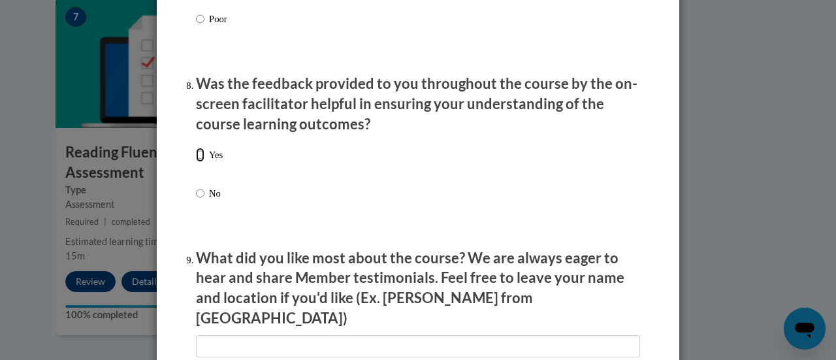
click at [199, 162] on input "Yes" at bounding box center [200, 155] width 8 height 14
radio input "true"
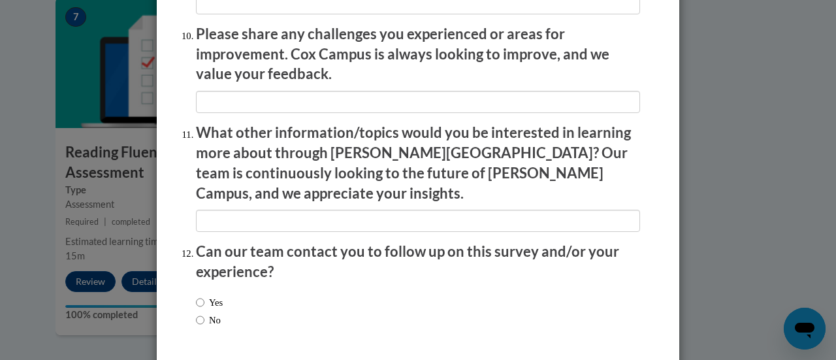
scroll to position [2356, 0]
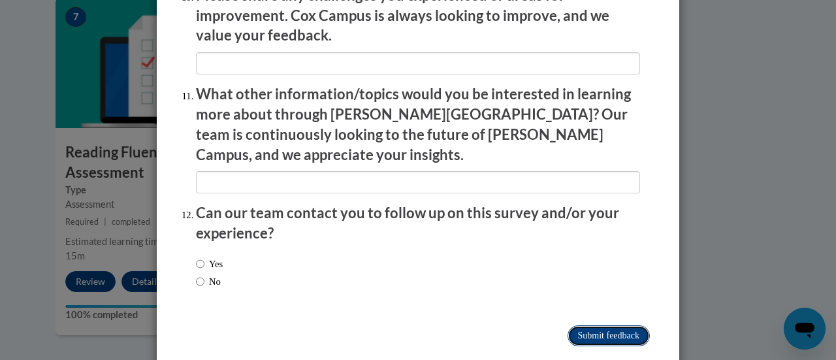
click at [571, 325] on input "Submit feedback" at bounding box center [609, 335] width 82 height 21
